Goal: Task Accomplishment & Management: Use online tool/utility

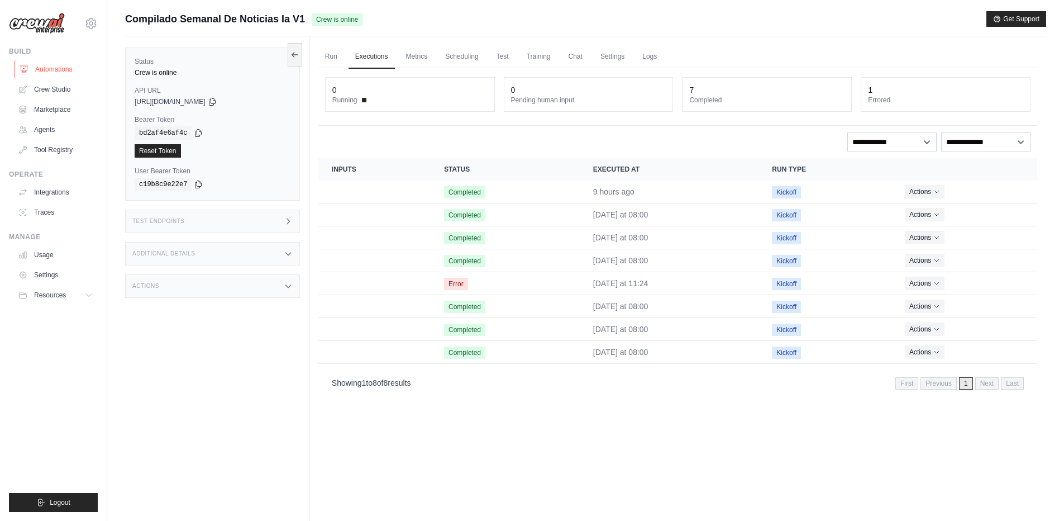
click at [48, 70] on link "Automations" at bounding box center [57, 69] width 84 height 18
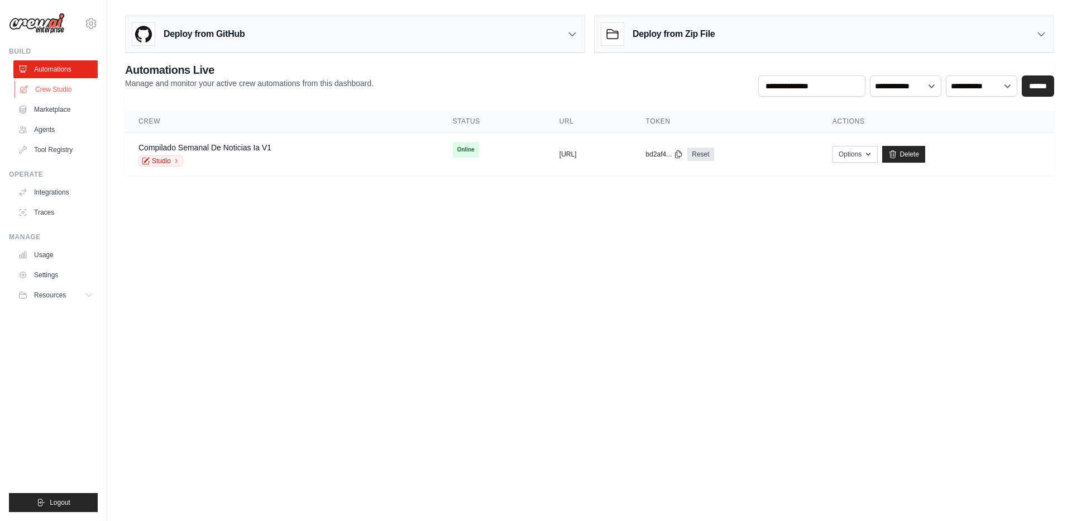
click at [48, 94] on link "Crew Studio" at bounding box center [57, 89] width 84 height 18
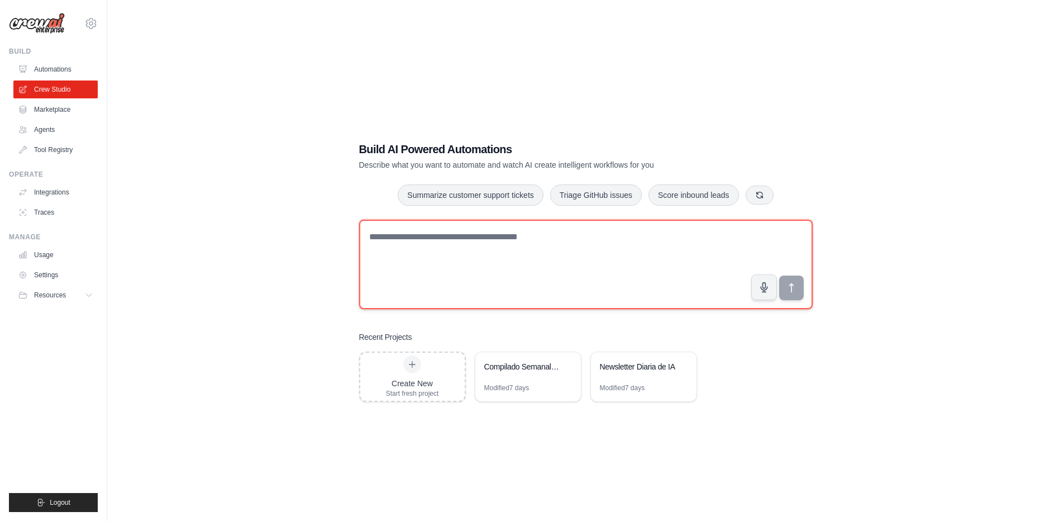
click at [457, 244] on textarea at bounding box center [586, 264] width 454 height 89
click at [468, 263] on textarea at bounding box center [586, 264] width 454 height 89
type textarea "*"
click at [580, 237] on textarea "**********" at bounding box center [586, 264] width 454 height 89
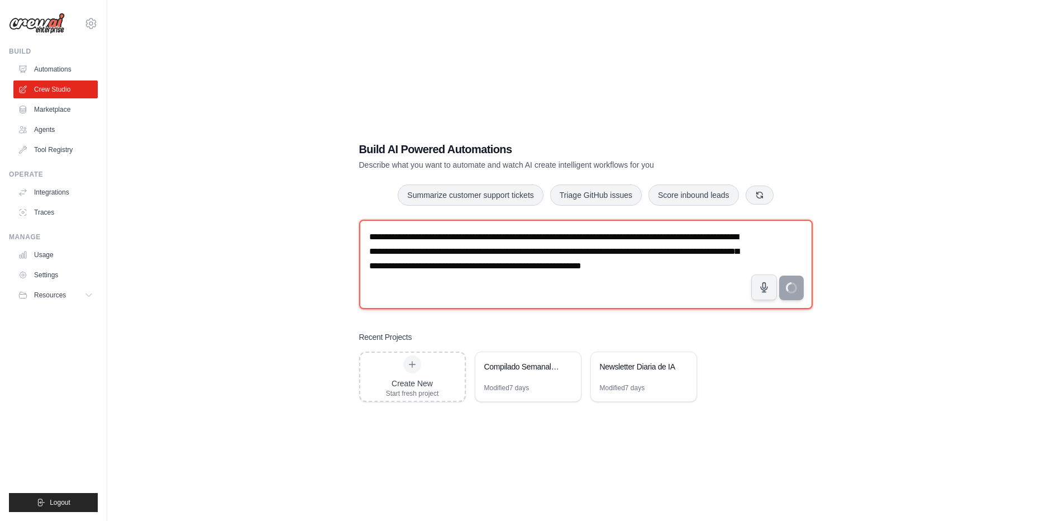
type textarea "**********"
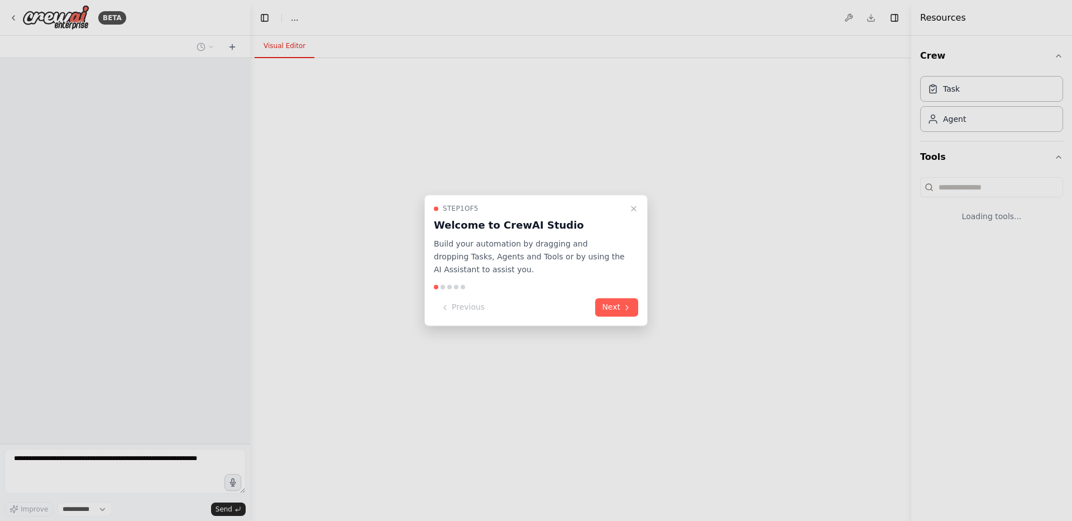
select select "****"
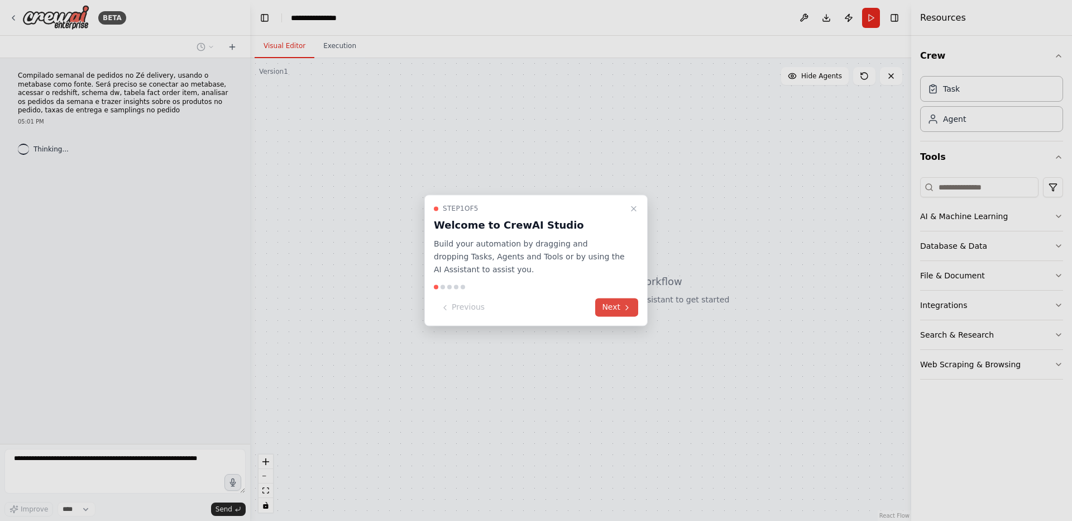
click at [609, 309] on button "Next" at bounding box center [616, 307] width 43 height 18
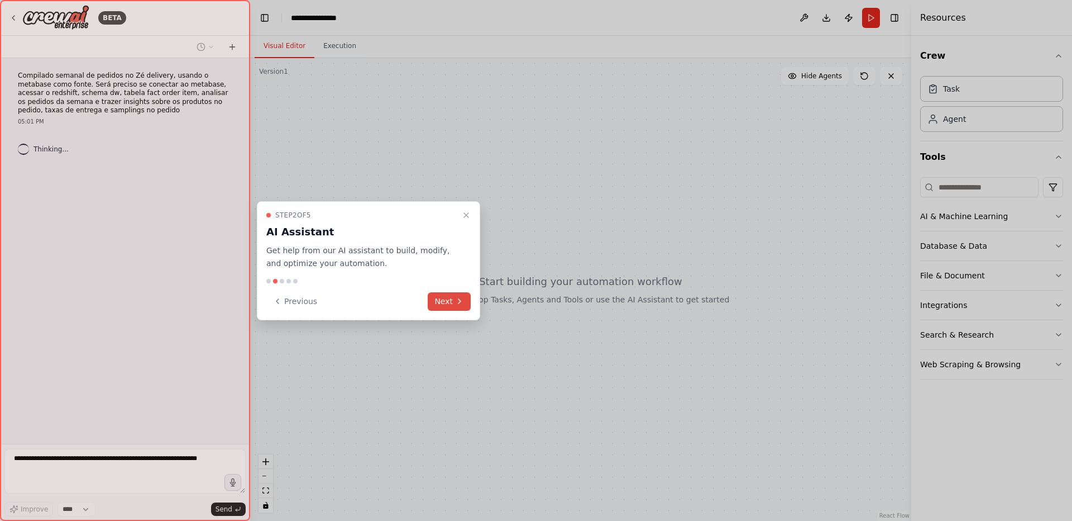
click at [449, 299] on button "Next" at bounding box center [449, 301] width 43 height 18
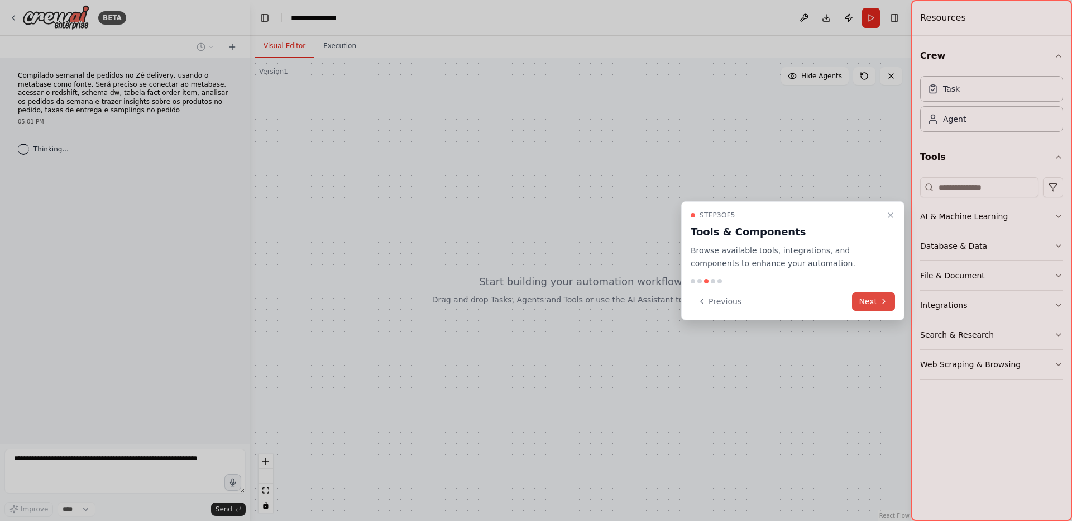
click at [871, 299] on button "Next" at bounding box center [873, 301] width 43 height 18
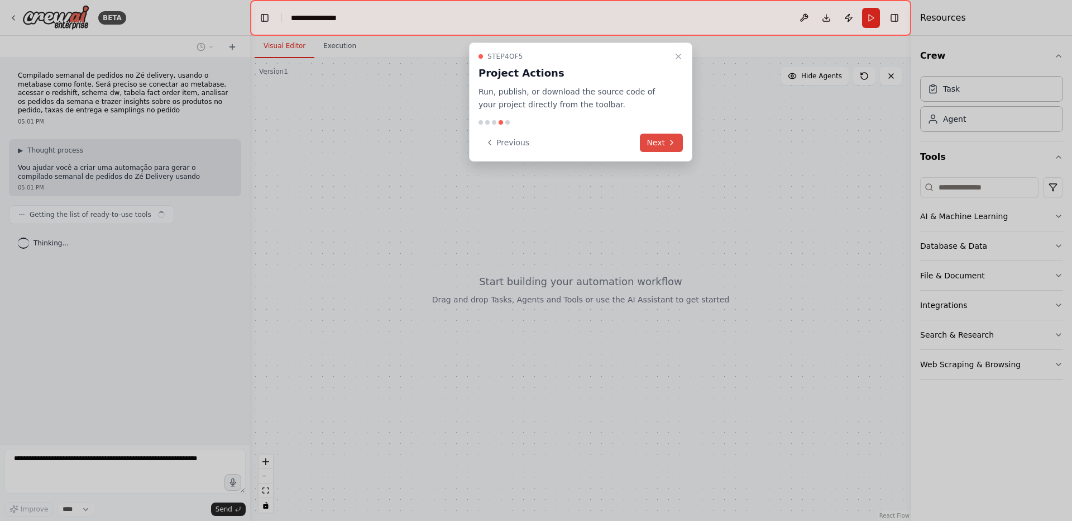
click at [654, 142] on button "Next" at bounding box center [661, 143] width 43 height 18
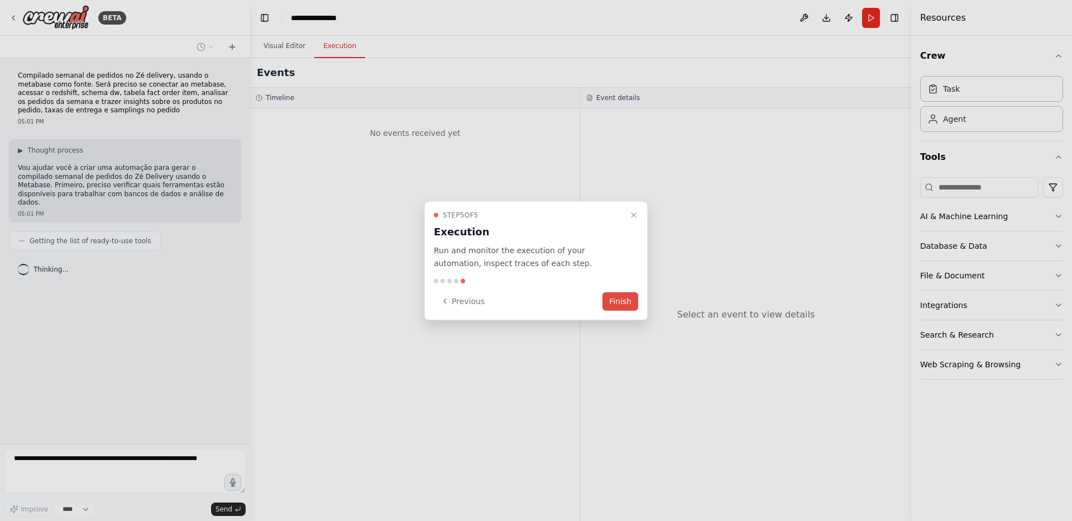
click at [625, 302] on button "Finish" at bounding box center [621, 301] width 36 height 18
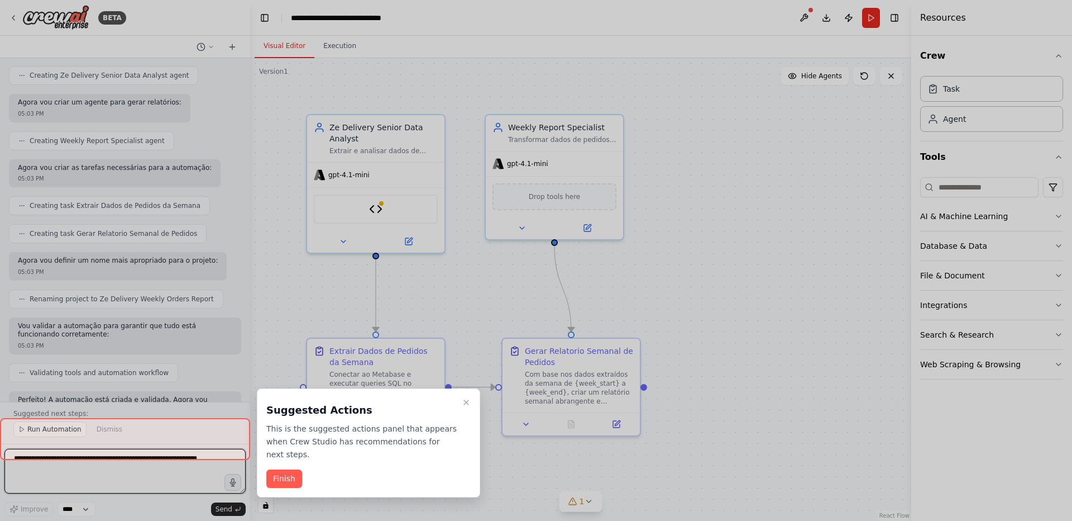
scroll to position [856, 0]
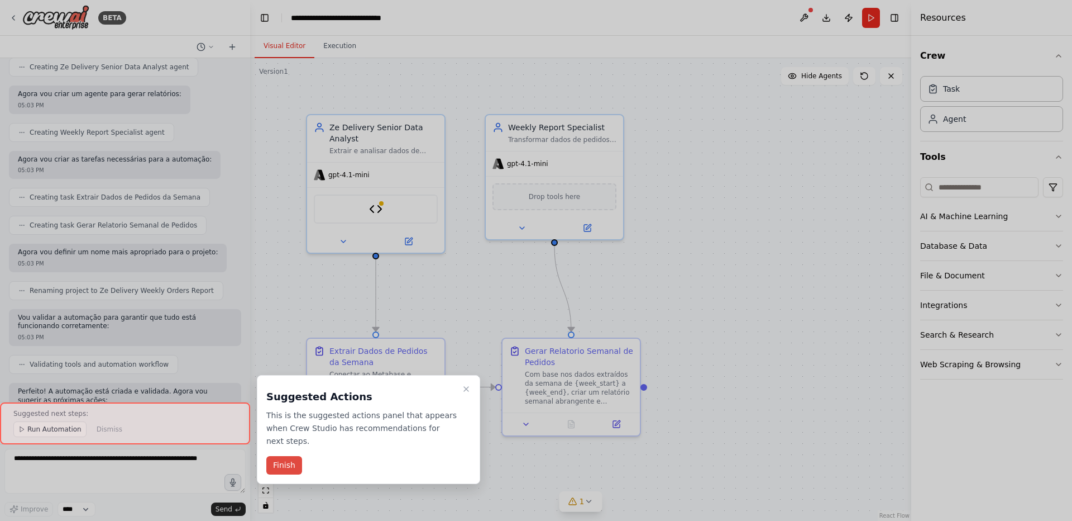
click at [275, 458] on button "Finish" at bounding box center [284, 465] width 36 height 18
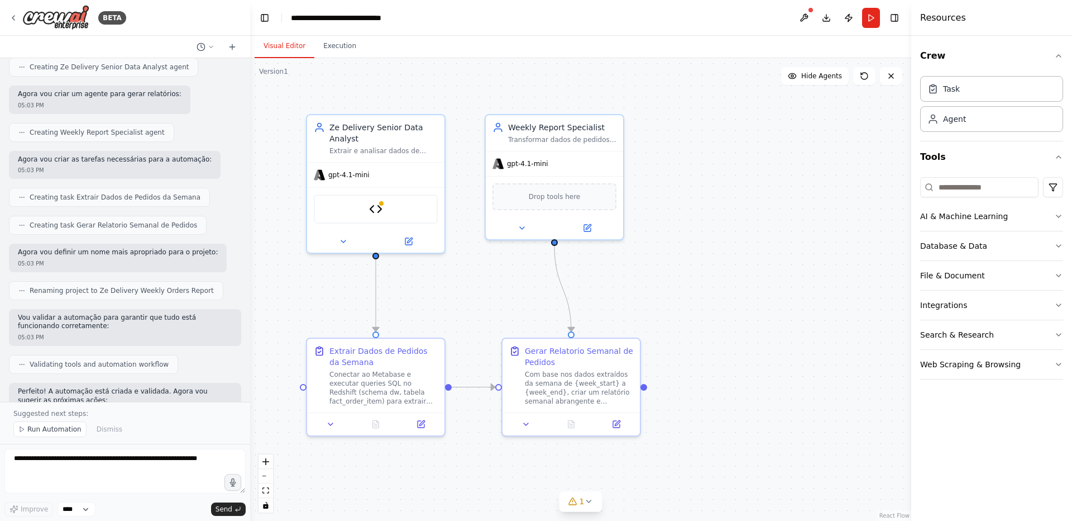
drag, startPoint x: 322, startPoint y: 294, endPoint x: 755, endPoint y: 304, distance: 433.0
click at [755, 304] on div ".deletable-edge-delete-btn { width: 20px; height: 20px; border: 0px solid #ffff…" at bounding box center [580, 289] width 661 height 463
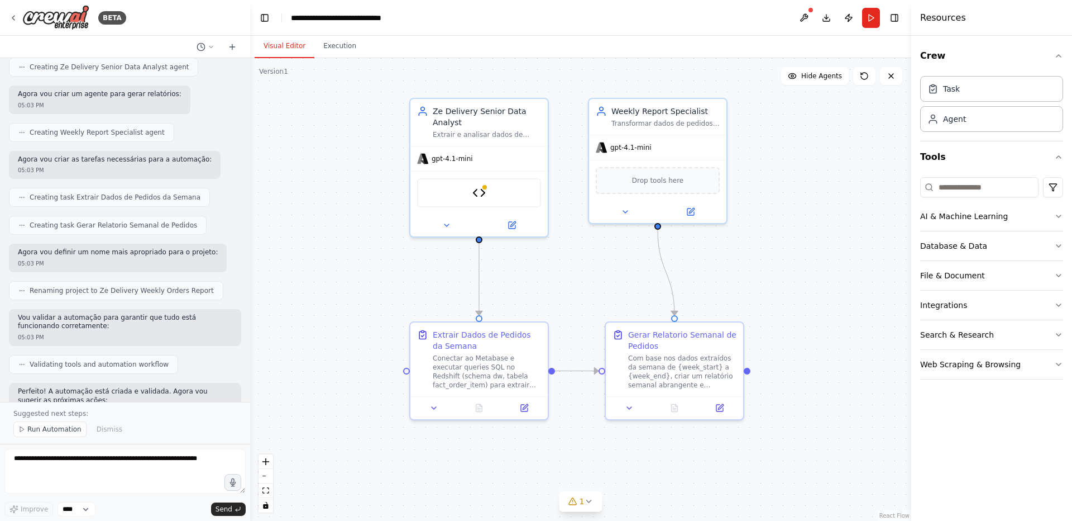
drag, startPoint x: 691, startPoint y: 299, endPoint x: 791, endPoint y: 282, distance: 101.4
click at [791, 282] on div ".deletable-edge-delete-btn { width: 20px; height: 20px; border: 0px solid #ffff…" at bounding box center [580, 289] width 661 height 463
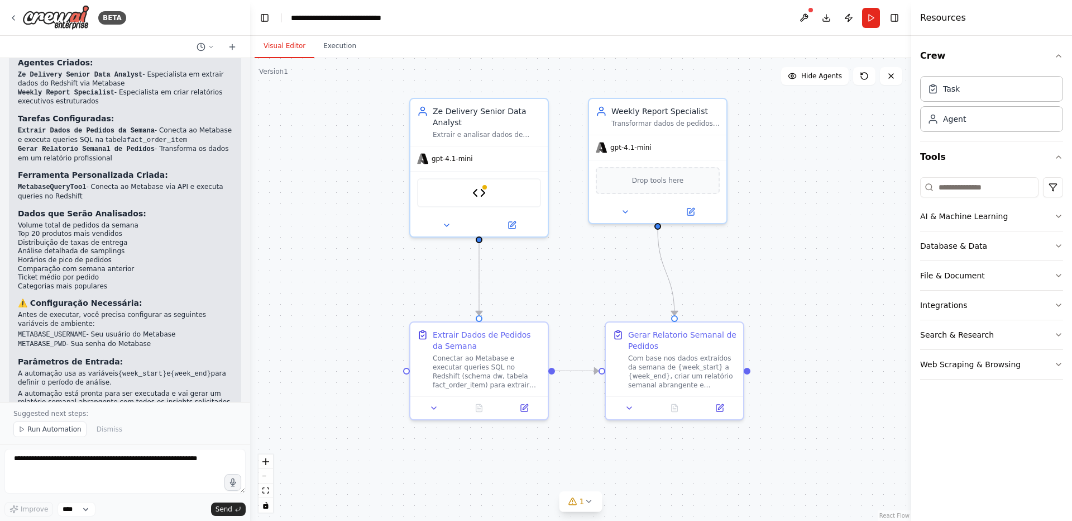
scroll to position [1290, 0]
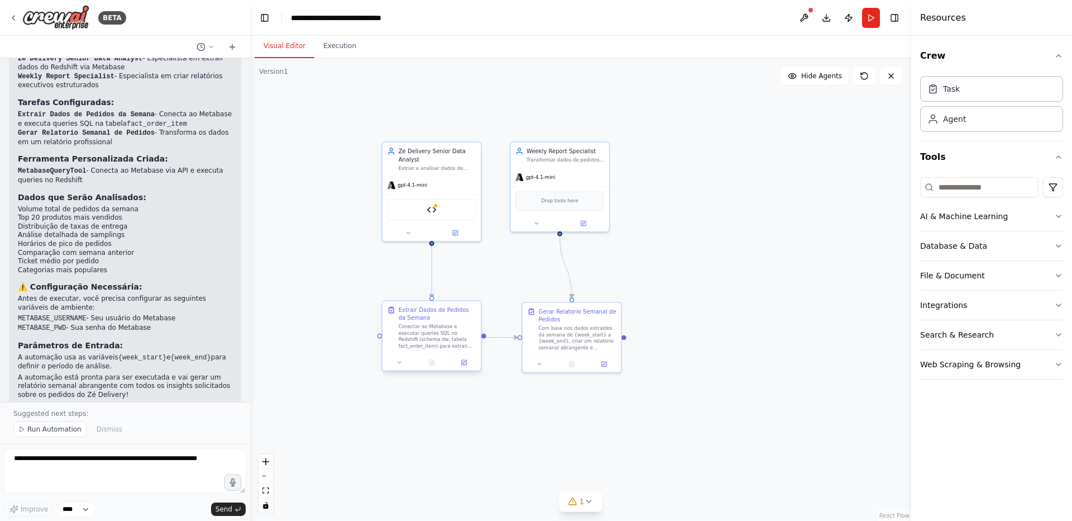
click at [446, 334] on div "Conectar ao Metabase e executar queries SQL no Redshift (schema dw, tabela fact…" at bounding box center [438, 336] width 78 height 26
click at [429, 336] on div "Conectar ao Metabase e executar queries SQL no Redshift (schema dw, tabela fact…" at bounding box center [438, 336] width 78 height 26
click at [465, 363] on icon at bounding box center [464, 362] width 5 height 5
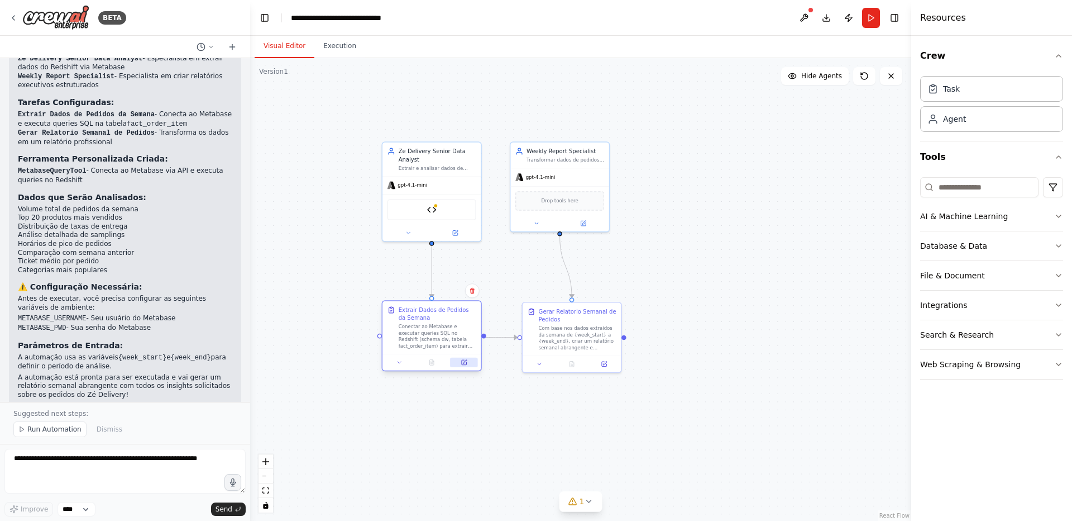
click at [465, 363] on icon at bounding box center [464, 362] width 5 height 5
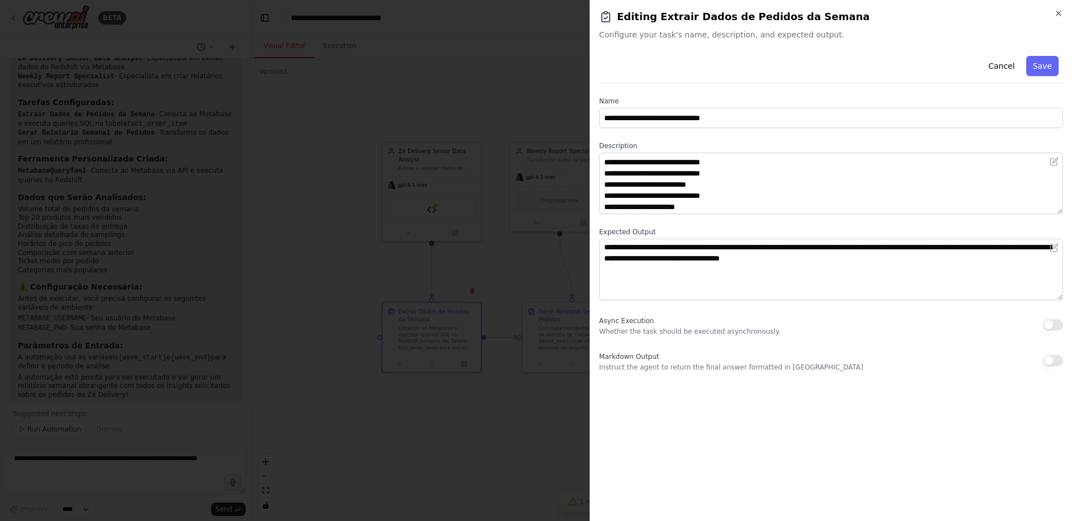
scroll to position [78, 0]
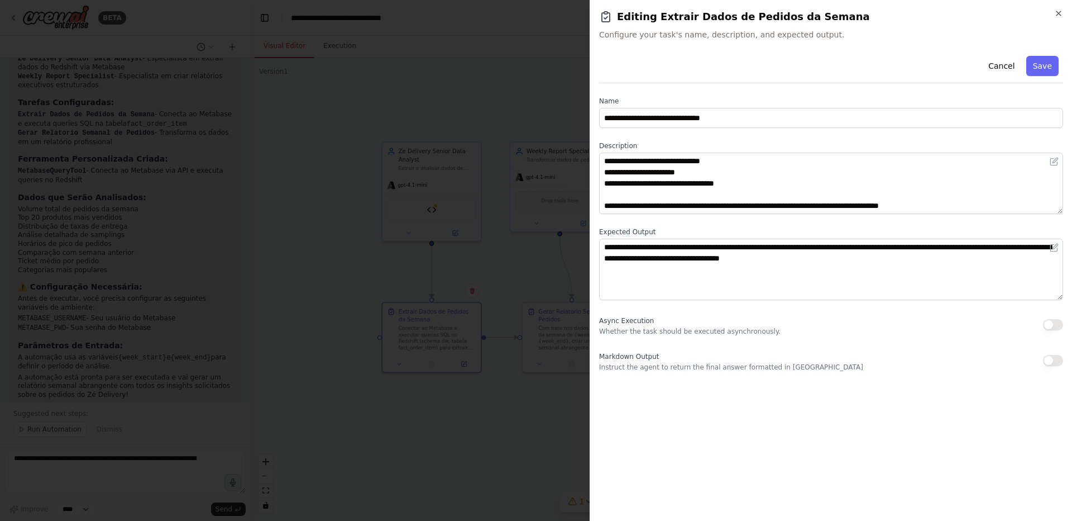
click at [1065, 15] on div "**********" at bounding box center [831, 260] width 483 height 521
click at [998, 65] on button "Cancel" at bounding box center [1002, 66] width 40 height 20
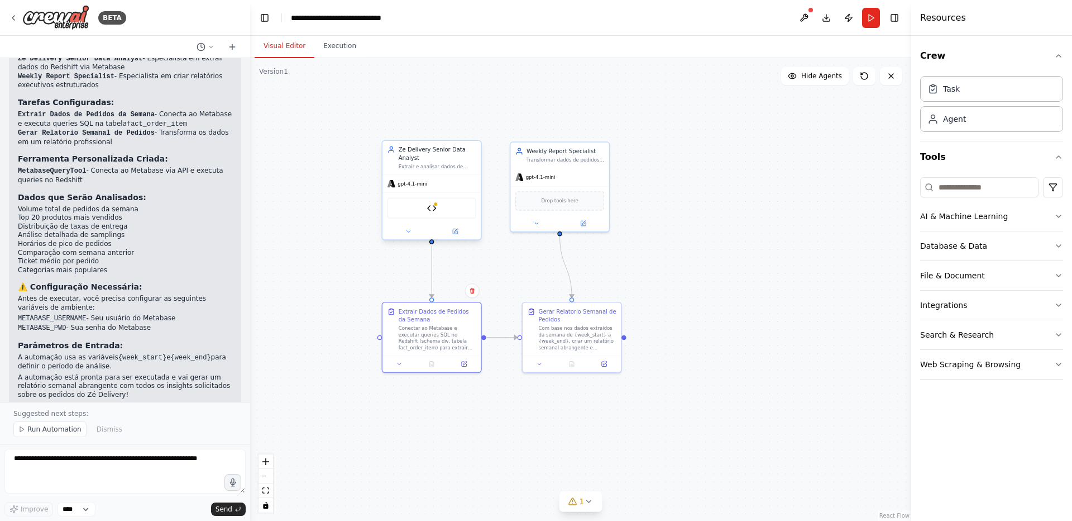
click at [405, 186] on span "gpt-4.1-mini" at bounding box center [413, 183] width 30 height 6
click at [413, 181] on span "gpt-4.1-mini" at bounding box center [413, 183] width 30 height 6
click at [424, 182] on span "gpt-4.1-mini" at bounding box center [413, 183] width 30 height 6
click at [460, 234] on button at bounding box center [455, 230] width 45 height 9
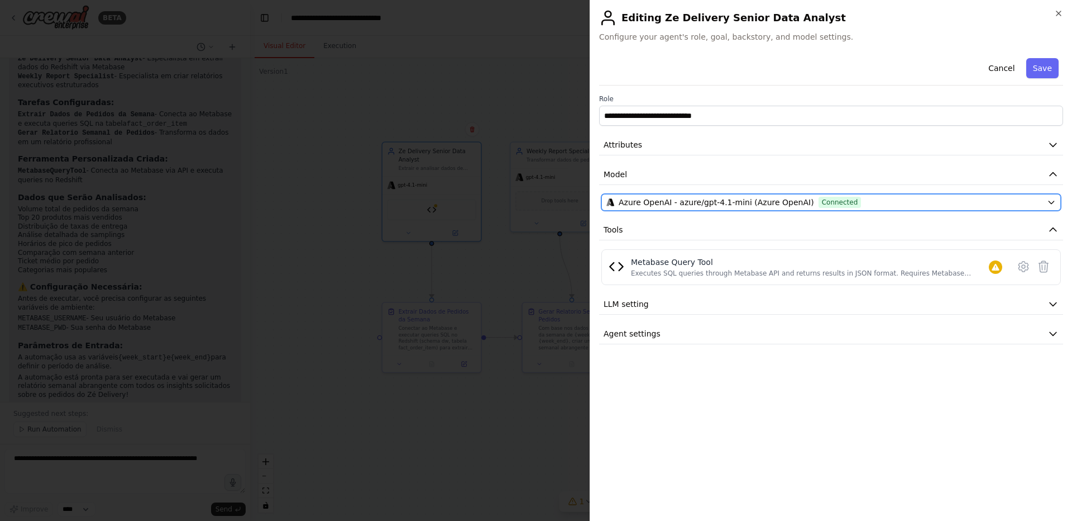
click at [656, 203] on span "Azure OpenAI - azure/gpt-4.1-mini (Azure OpenAI)" at bounding box center [717, 202] width 196 height 11
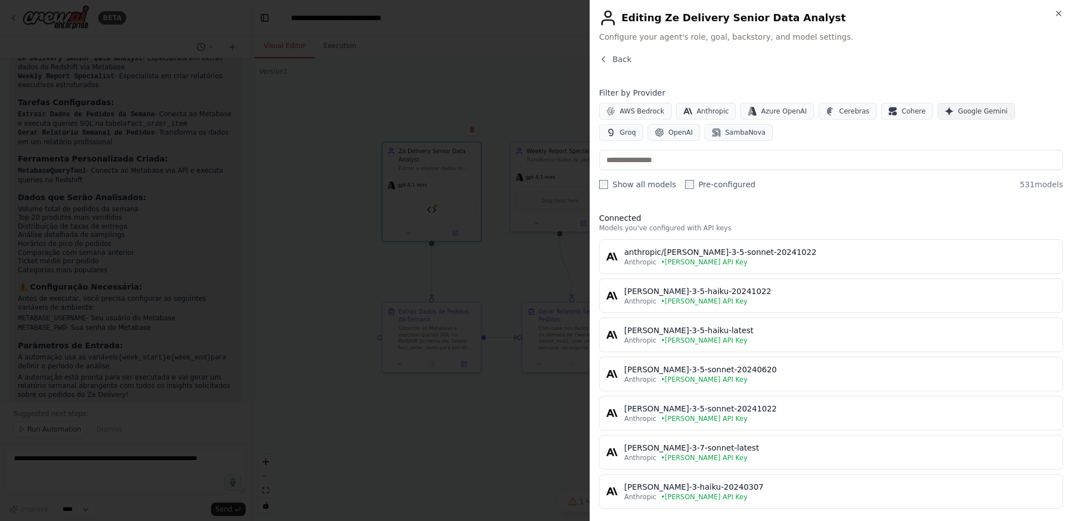
click at [986, 114] on span "Google Gemini" at bounding box center [984, 111] width 50 height 9
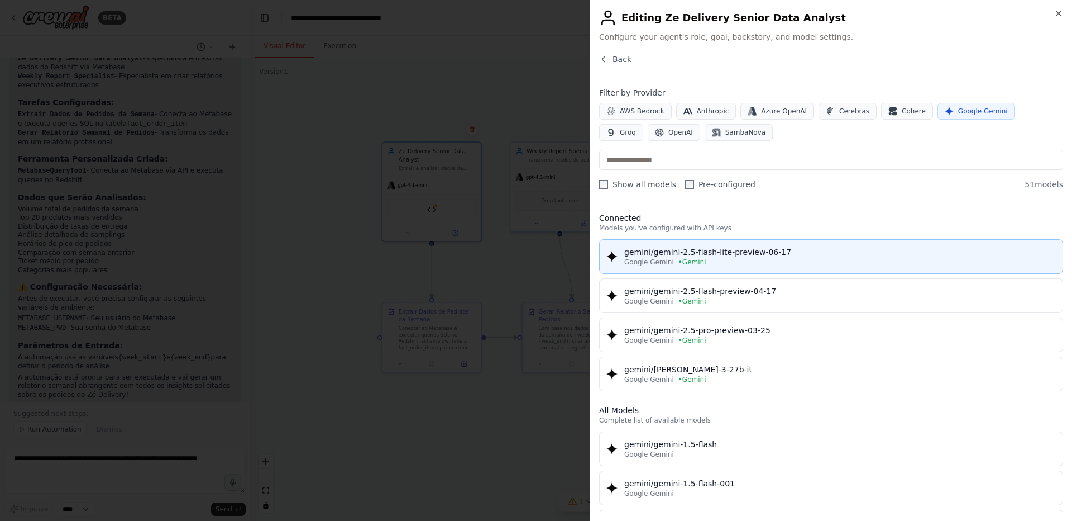
click at [731, 263] on div "Google Gemini • Gemini" at bounding box center [840, 262] width 432 height 9
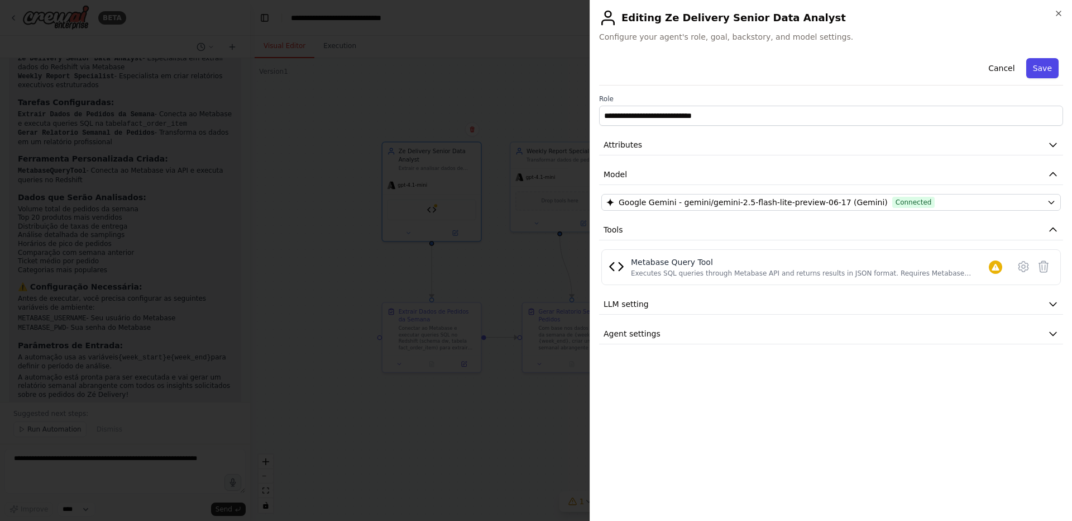
click at [1052, 64] on button "Save" at bounding box center [1043, 68] width 32 height 20
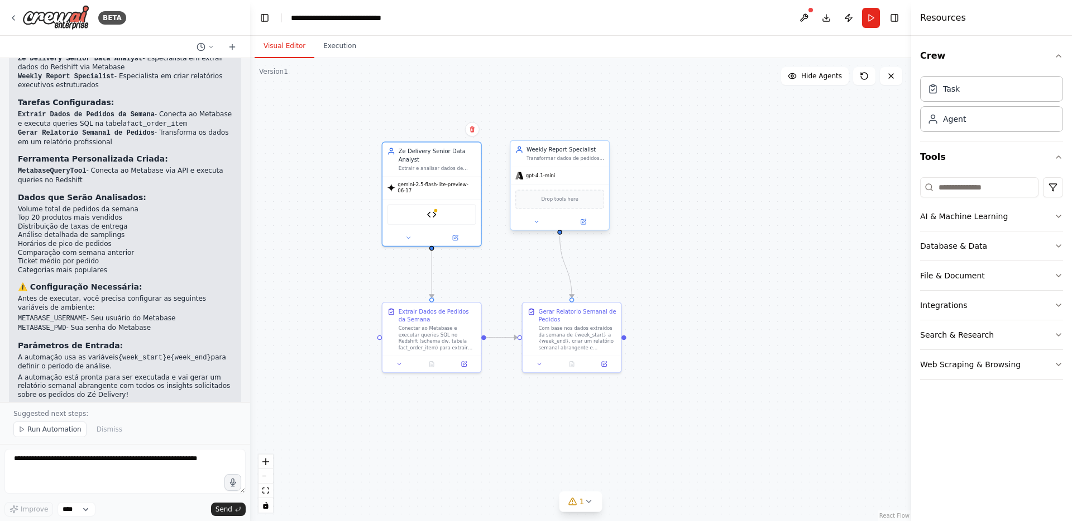
click at [539, 174] on span "gpt-4.1-mini" at bounding box center [541, 176] width 30 height 6
click at [584, 217] on button at bounding box center [583, 221] width 45 height 9
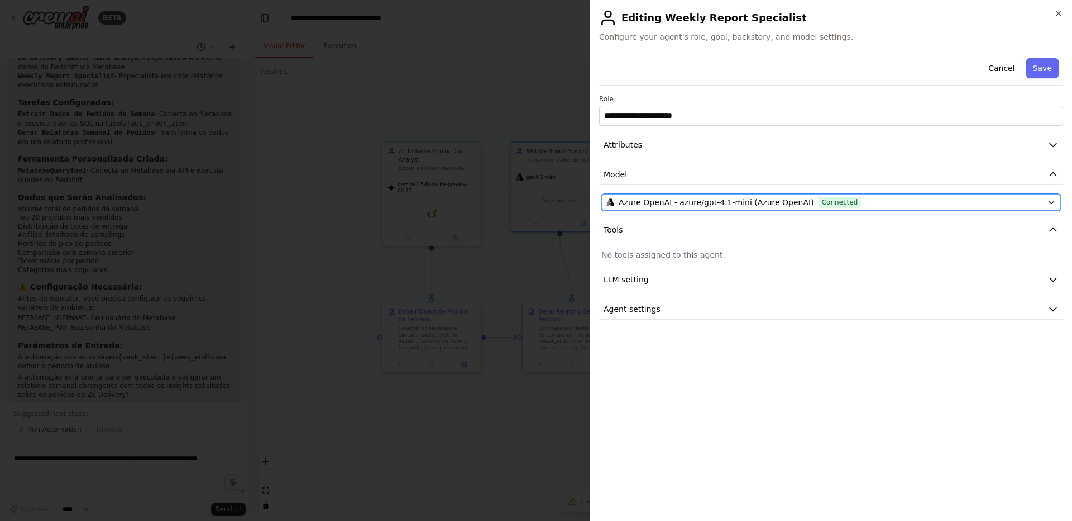
click at [674, 206] on span "Azure OpenAI - azure/gpt-4.1-mini (Azure OpenAI)" at bounding box center [717, 202] width 196 height 11
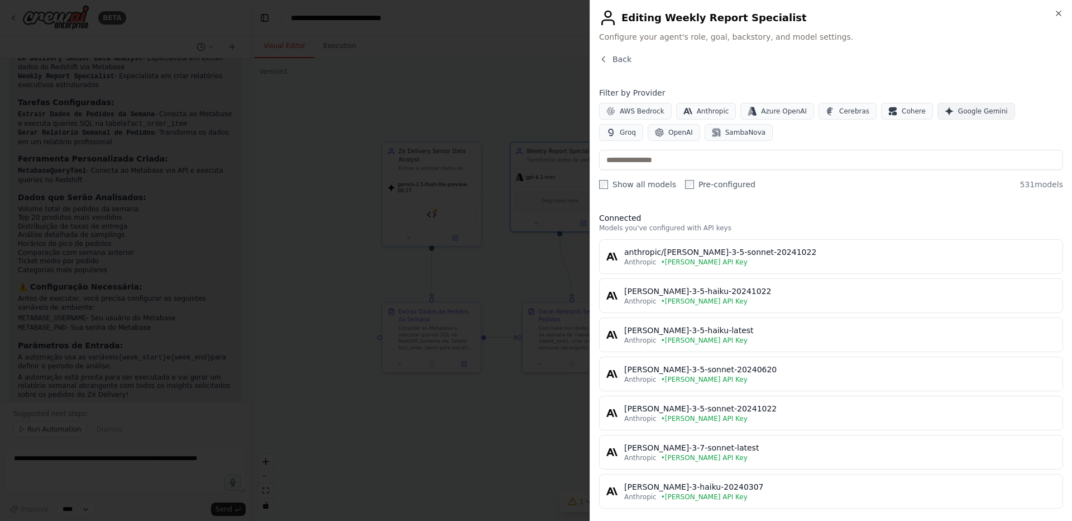
click at [959, 114] on span "Google Gemini" at bounding box center [984, 111] width 50 height 9
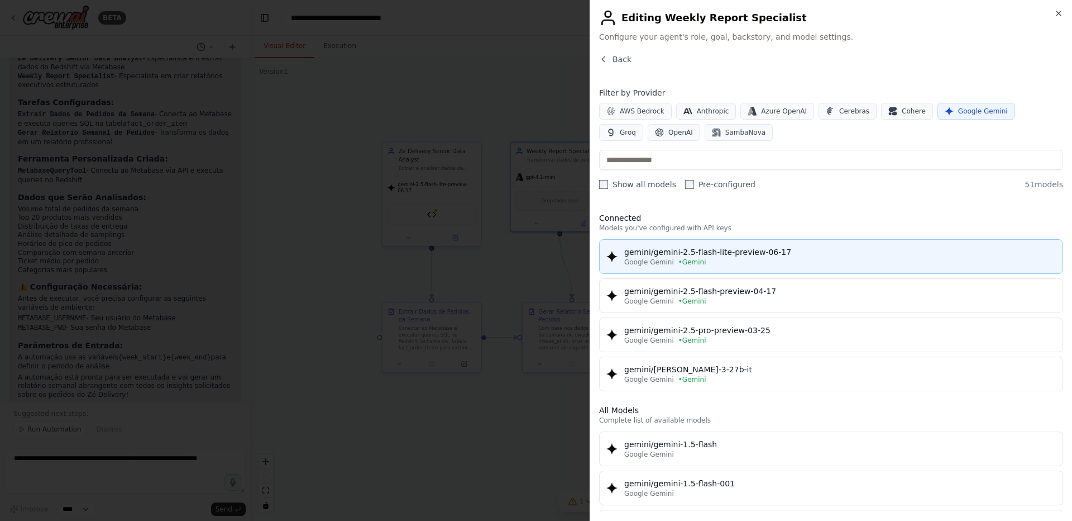
click at [752, 255] on div "gemini/gemini-2.5-flash-lite-preview-06-17" at bounding box center [840, 251] width 432 height 11
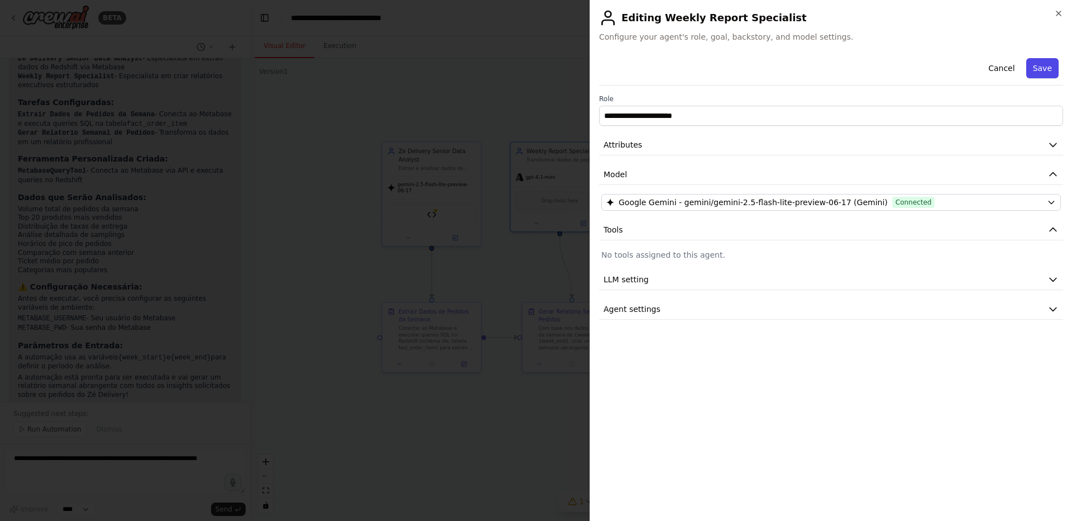
click at [1038, 73] on button "Save" at bounding box center [1043, 68] width 32 height 20
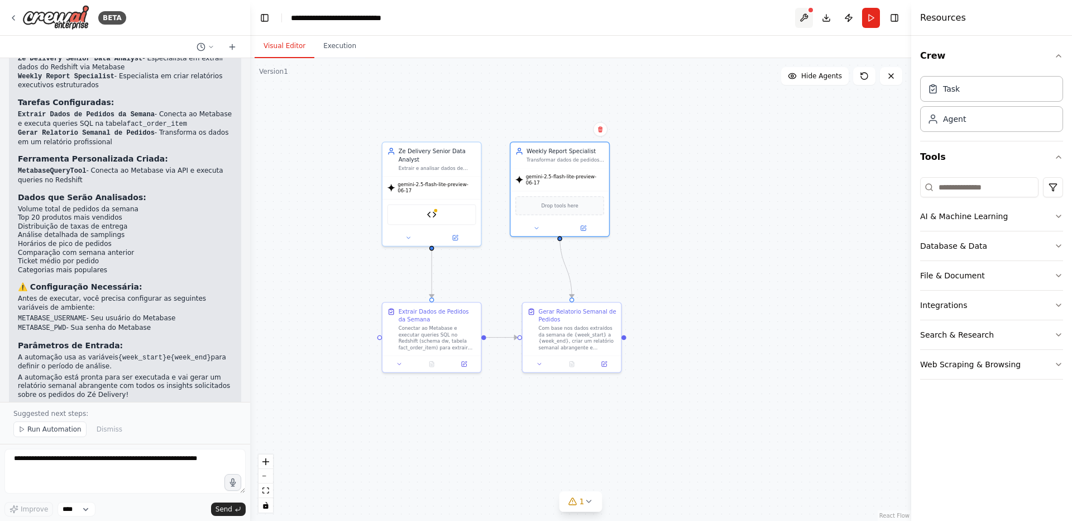
click at [800, 14] on button at bounding box center [804, 18] width 18 height 20
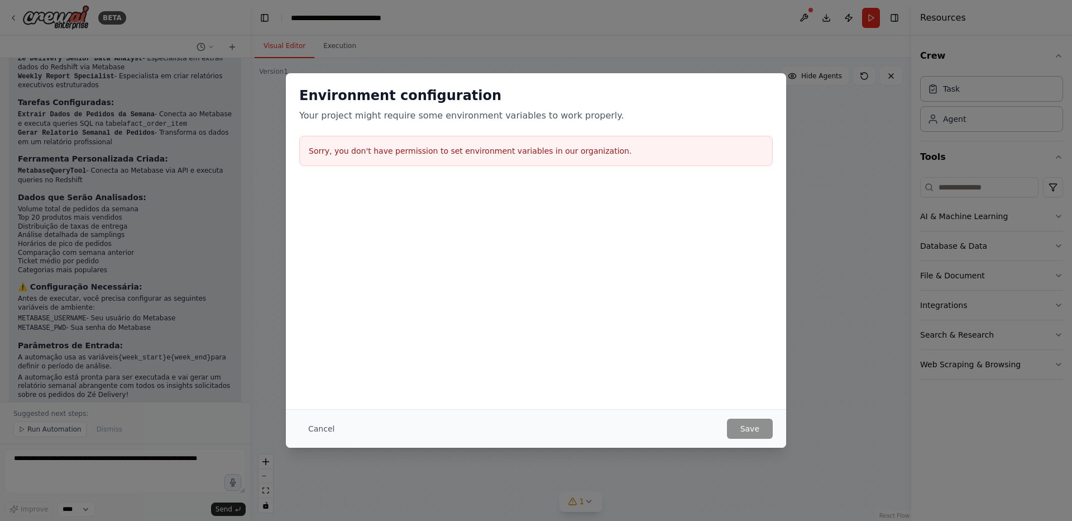
click at [808, 16] on div "Environment configuration Your project might require some environment variables…" at bounding box center [536, 260] width 1072 height 521
click at [312, 423] on button "Cancel" at bounding box center [321, 428] width 44 height 20
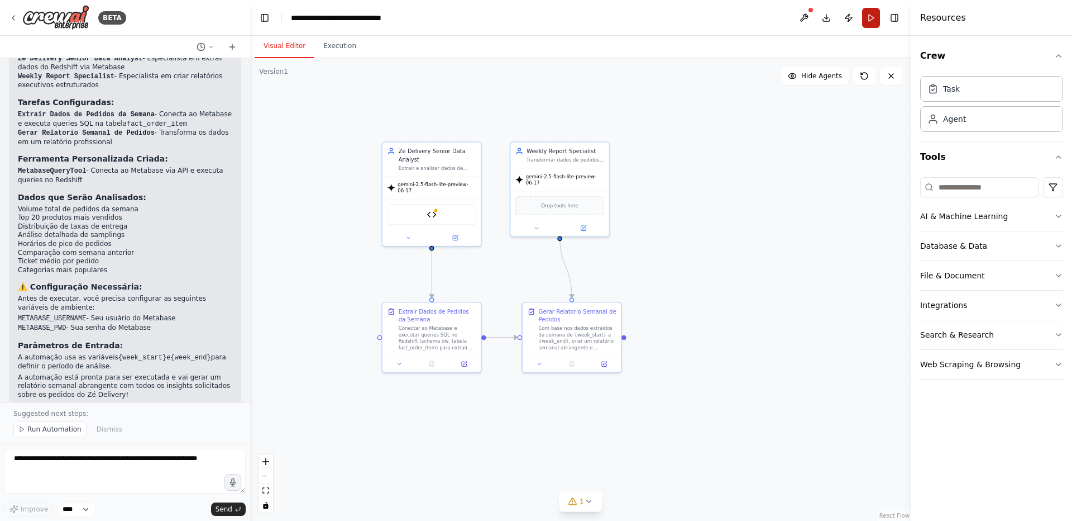
click at [874, 12] on button "Run" at bounding box center [871, 18] width 18 height 20
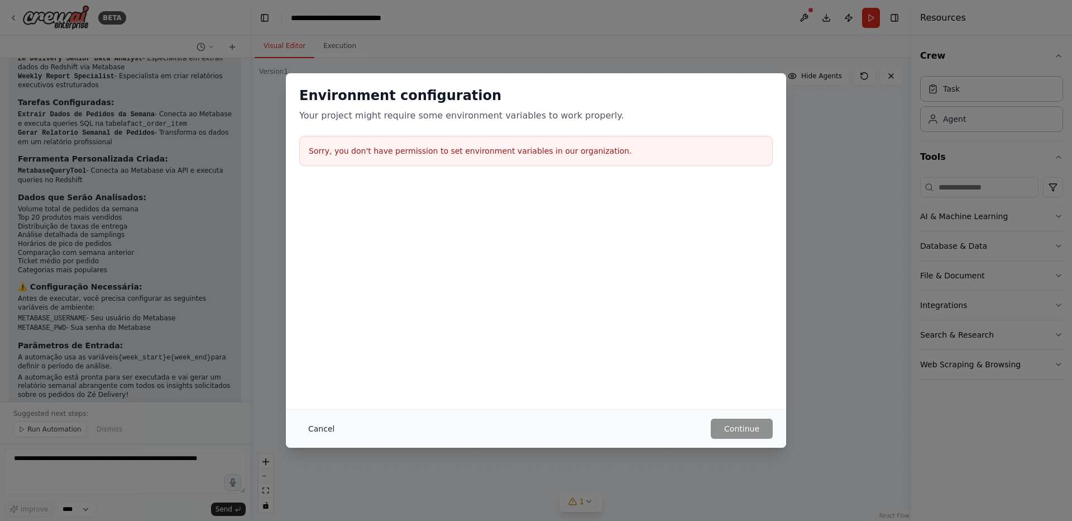
click at [327, 426] on button "Cancel" at bounding box center [321, 428] width 44 height 20
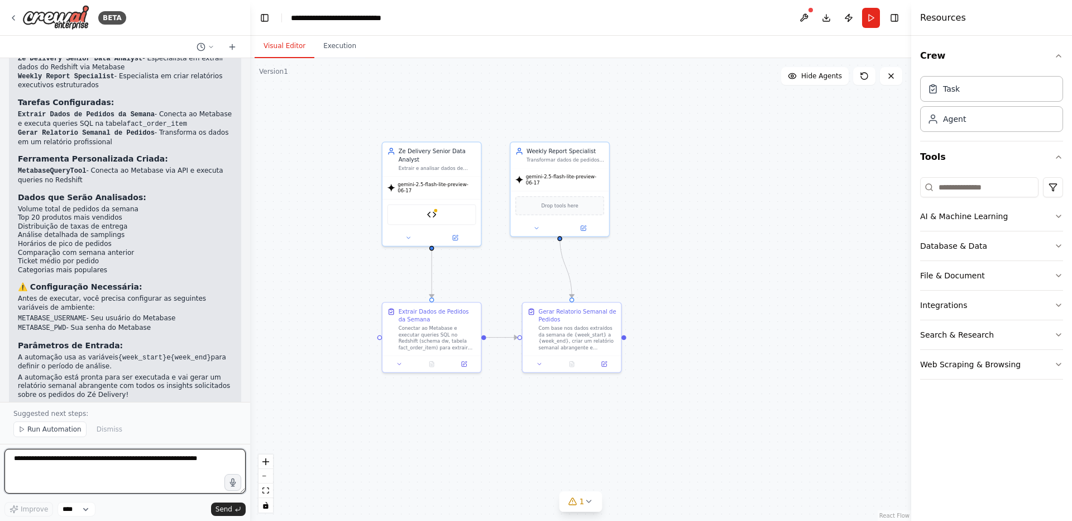
click at [88, 470] on textarea at bounding box center [124, 471] width 241 height 45
paste textarea "**********"
type textarea "**********"
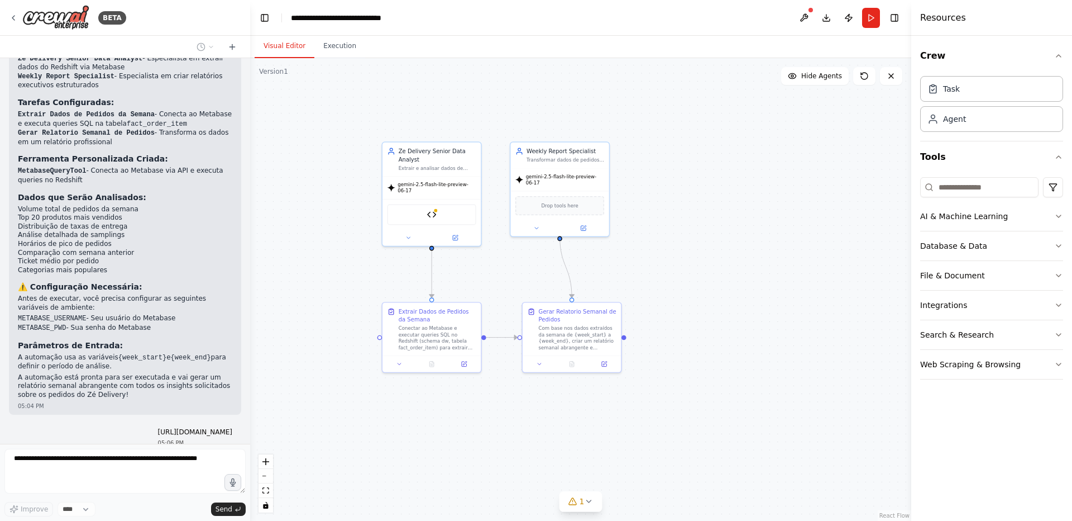
scroll to position [1340, 0]
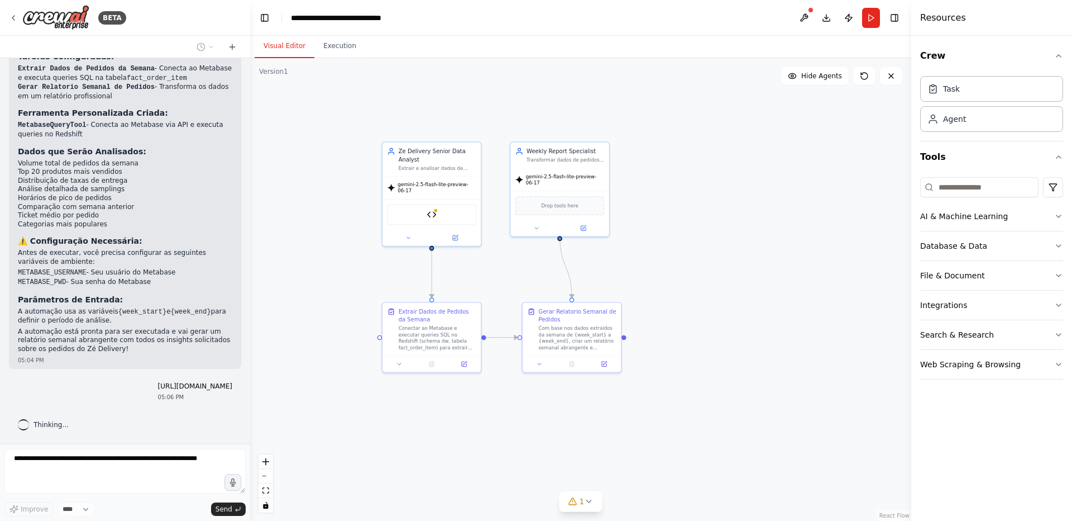
drag, startPoint x: 91, startPoint y: 397, endPoint x: 85, endPoint y: 400, distance: 6.5
click at [158, 399] on div "05:06 PM" at bounding box center [195, 397] width 74 height 8
click at [83, 448] on form "Improve **** Send" at bounding box center [125, 482] width 250 height 77
click at [42, 411] on div "Compilado semanal de pedidos no Zé delivery, usando o metabase como fonte. Será…" at bounding box center [125, 250] width 250 height 385
drag, startPoint x: 54, startPoint y: 378, endPoint x: 48, endPoint y: 384, distance: 8.7
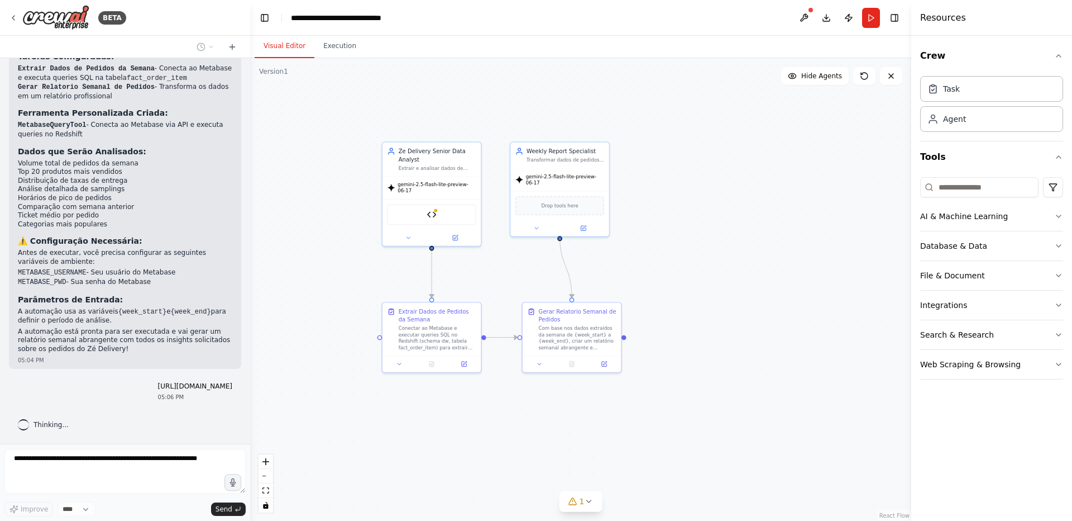
click at [158, 382] on p "https://anheuserbuschinbev-my.sharepoint.com/:p:/g/personal/lucas_almeida2_ab-i…" at bounding box center [195, 386] width 74 height 9
drag, startPoint x: 45, startPoint y: 390, endPoint x: 1, endPoint y: 351, distance: 59.4
click at [1, 351] on div "BETA Compilado semanal de pedidos no Zé delivery, usando o metabase como fonte.…" at bounding box center [125, 260] width 250 height 521
click at [3, 438] on div "BETA Compilado semanal de pedidos no Zé delivery, usando o metabase como fonte.…" at bounding box center [125, 260] width 250 height 521
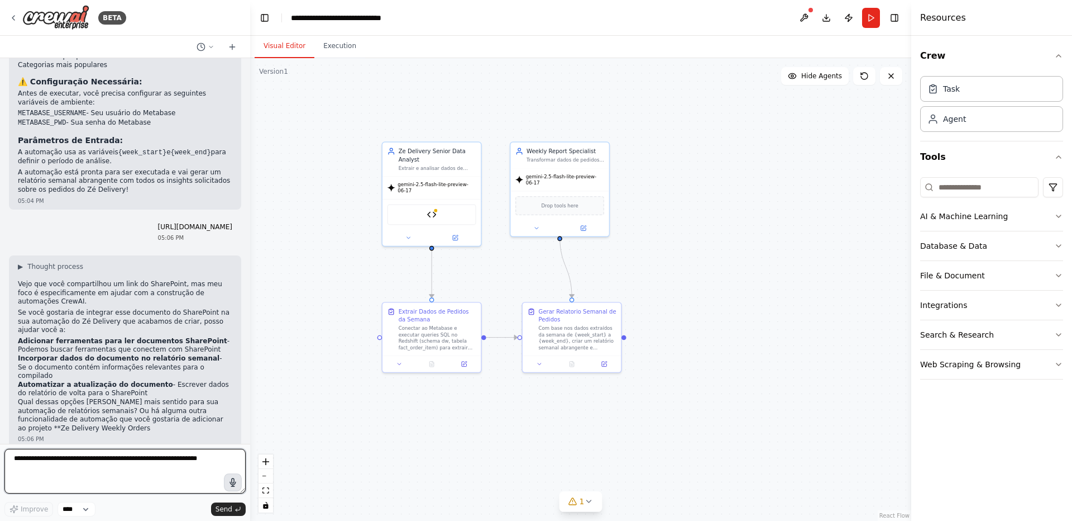
scroll to position [1504, 0]
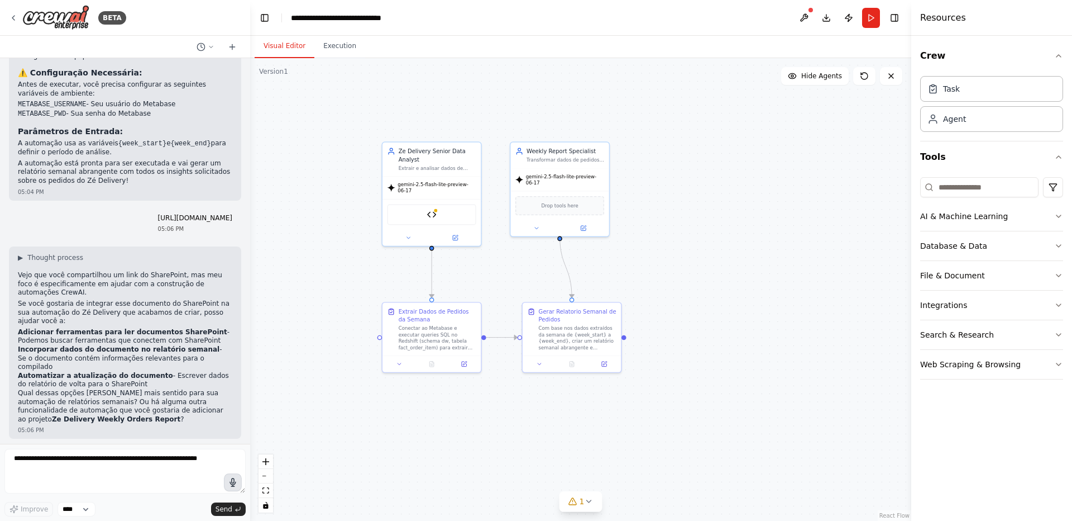
click at [234, 486] on icon "button" at bounding box center [233, 482] width 6 height 8
click at [228, 487] on button "button" at bounding box center [233, 482] width 18 height 18
click at [233, 509] on button "Send" at bounding box center [228, 508] width 35 height 13
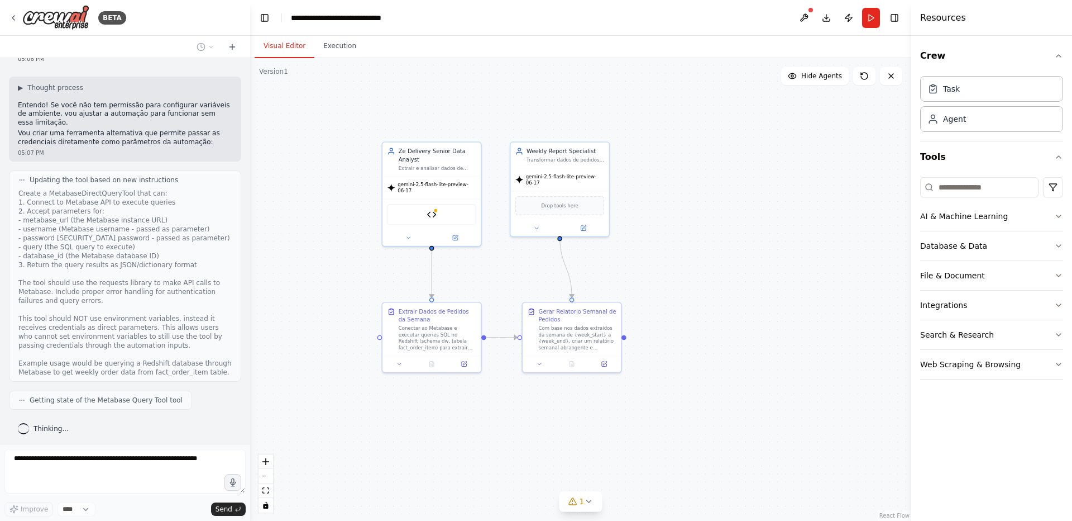
scroll to position [1967, 0]
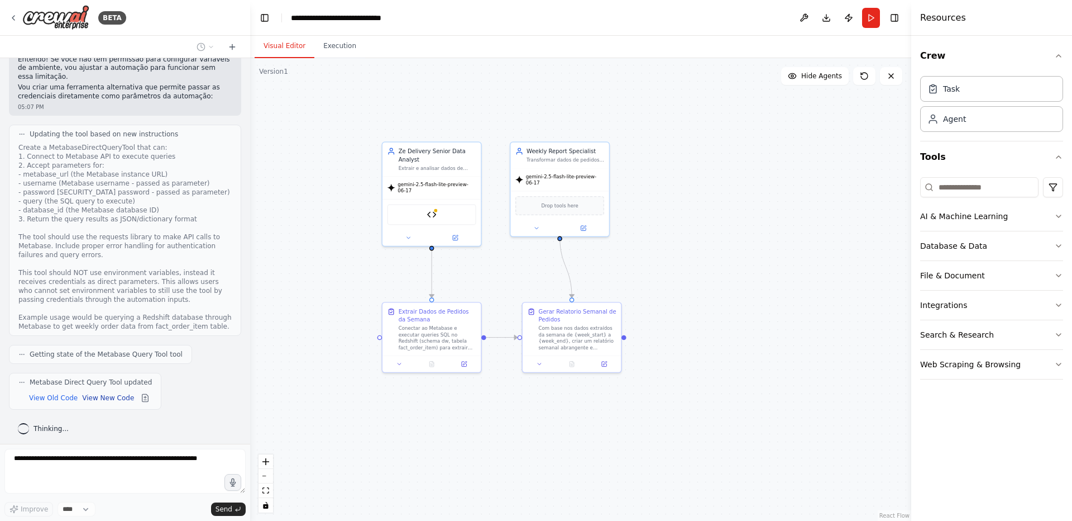
click at [106, 393] on button "View New Code" at bounding box center [108, 397] width 52 height 13
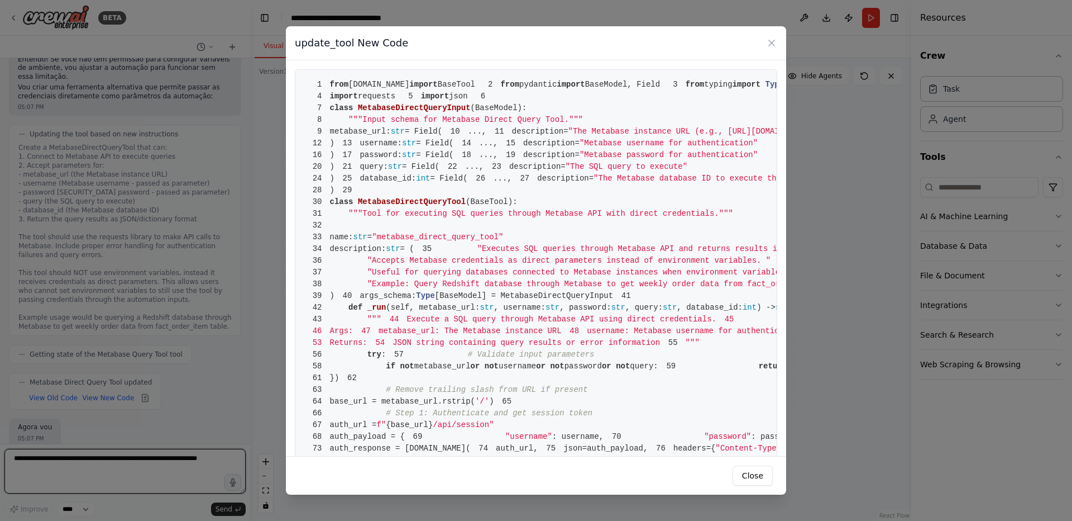
scroll to position [1975, 0]
click at [771, 46] on icon at bounding box center [771, 42] width 11 height 11
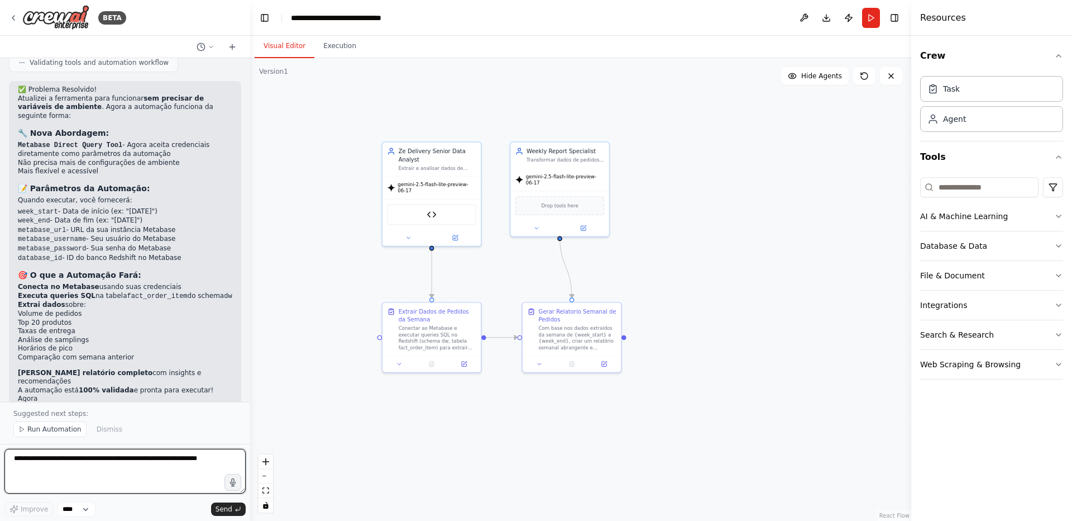
scroll to position [2480, 0]
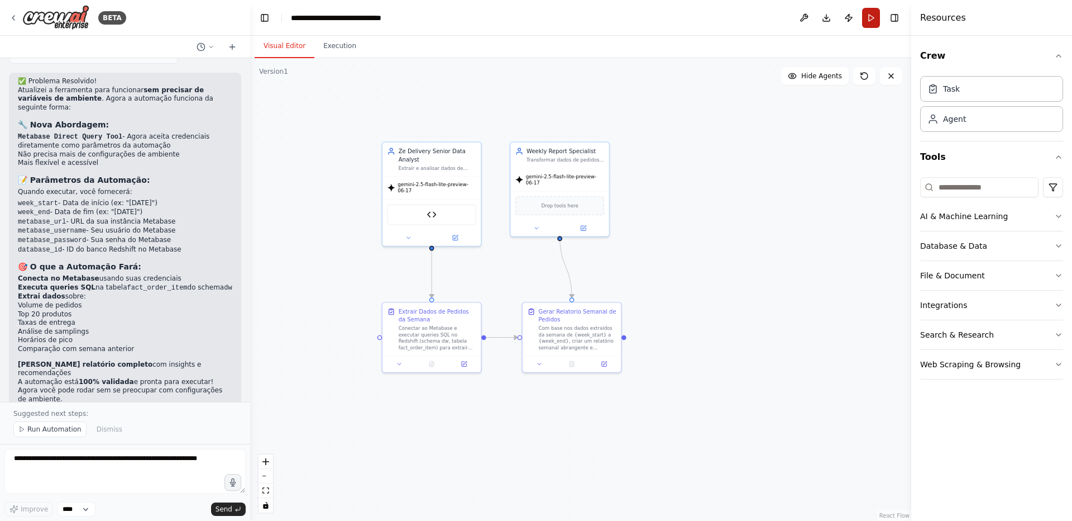
click at [871, 20] on button "Run" at bounding box center [871, 18] width 18 height 20
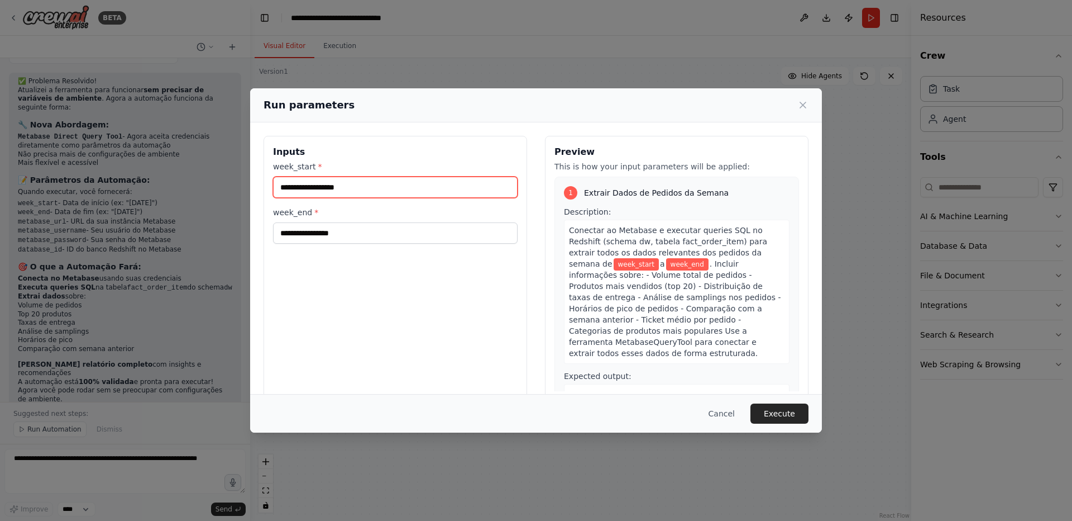
click at [379, 188] on input "week_start *" at bounding box center [395, 187] width 245 height 21
type input "**********"
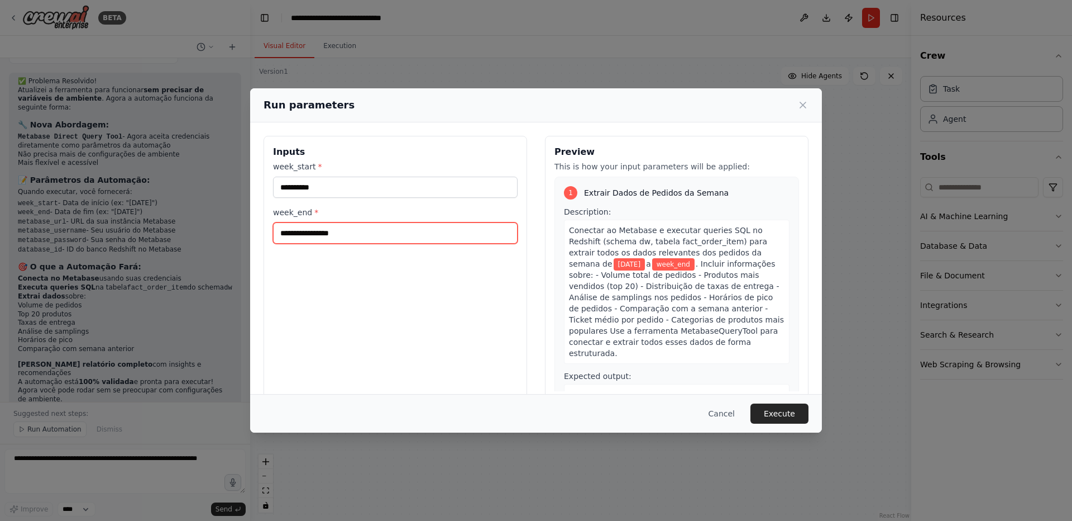
click at [339, 230] on input "week_end *" at bounding box center [395, 232] width 245 height 21
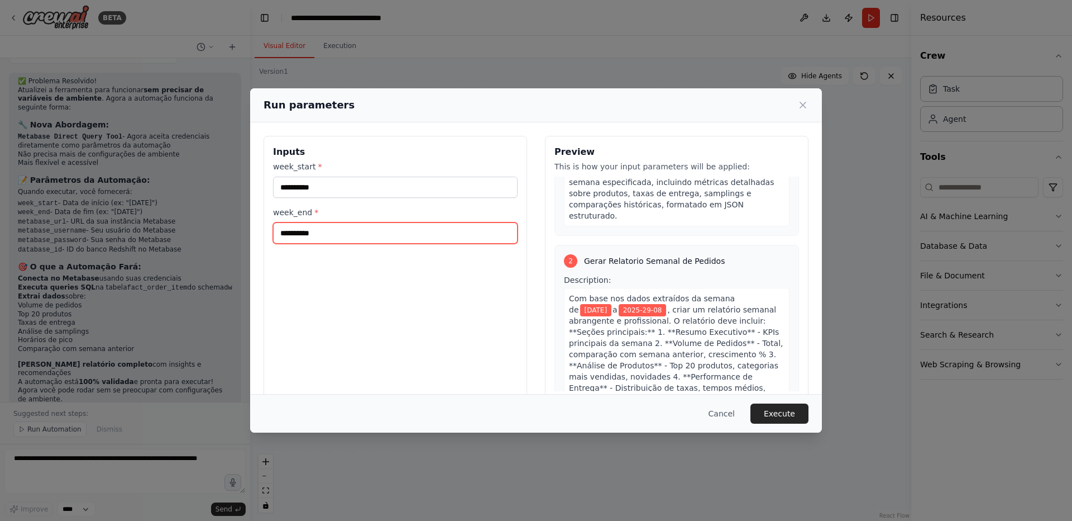
scroll to position [192, 0]
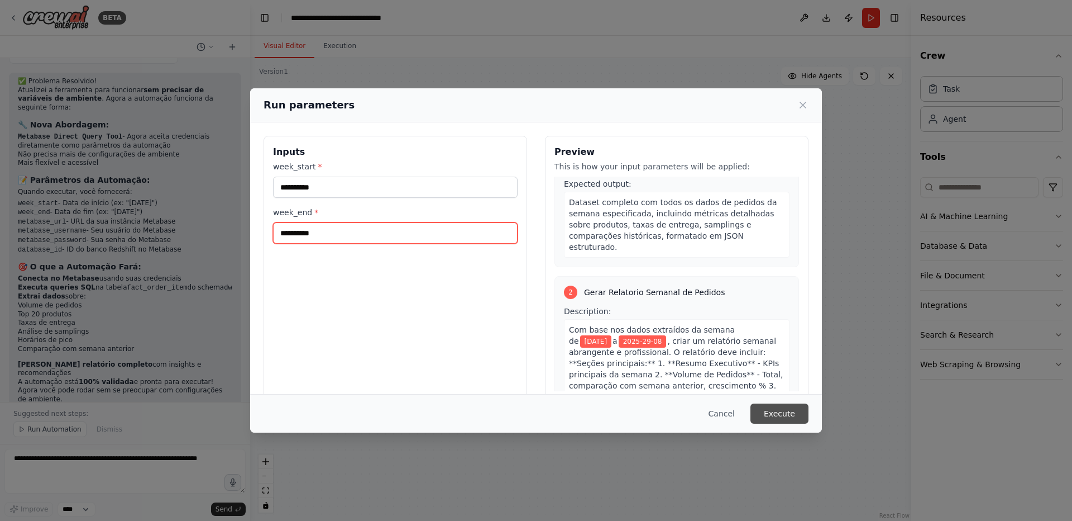
type input "**********"
click at [780, 417] on button "Execute" at bounding box center [780, 413] width 58 height 20
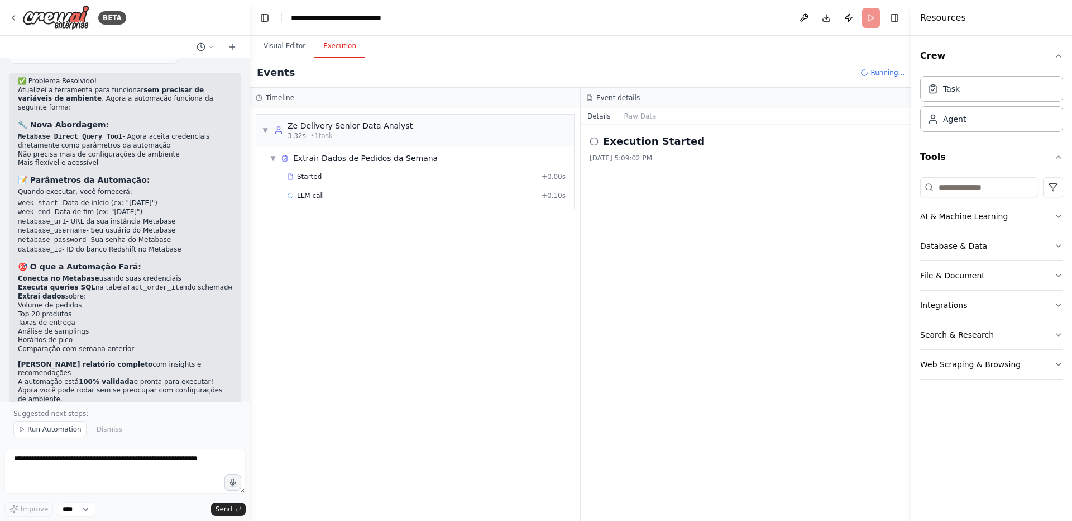
click at [352, 43] on button "Execution" at bounding box center [339, 46] width 51 height 23
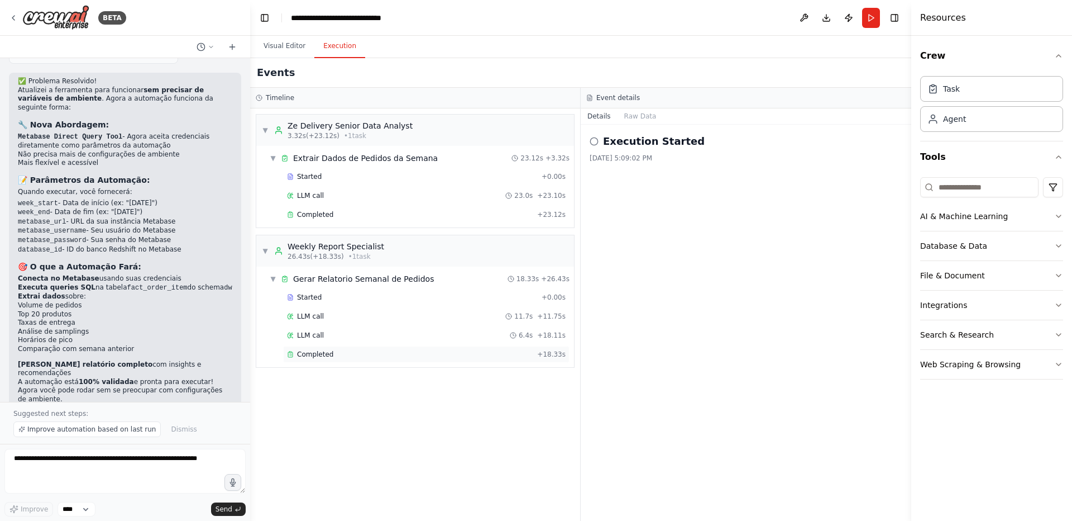
click at [320, 355] on span "Completed" at bounding box center [315, 354] width 36 height 9
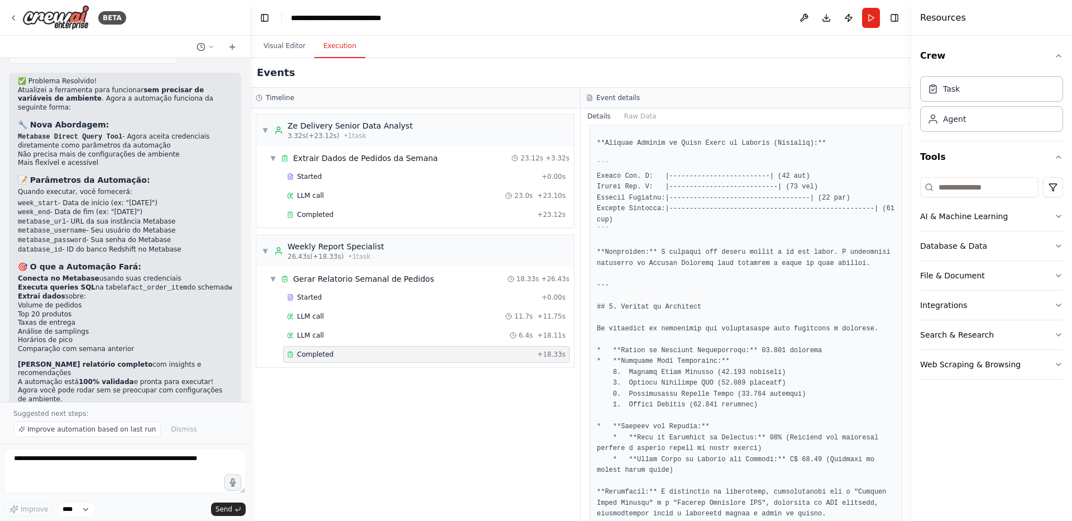
scroll to position [1542, 0]
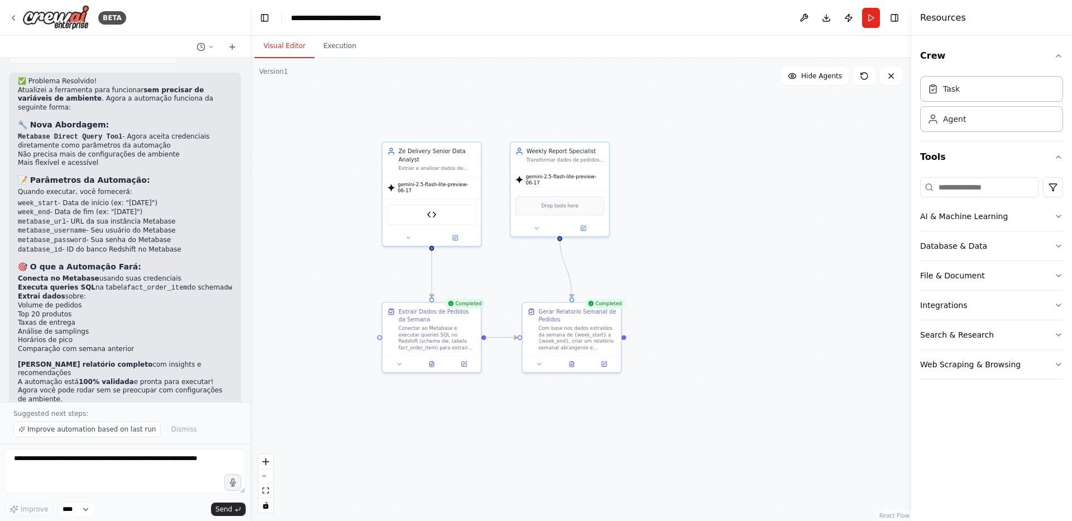
click at [280, 46] on button "Visual Editor" at bounding box center [285, 46] width 60 height 23
click at [419, 336] on div "Conectar ao Metabase e executar queries SQL no Redshift (schema dw, tabela fact…" at bounding box center [438, 336] width 78 height 26
click at [431, 364] on icon at bounding box center [432, 363] width 4 height 6
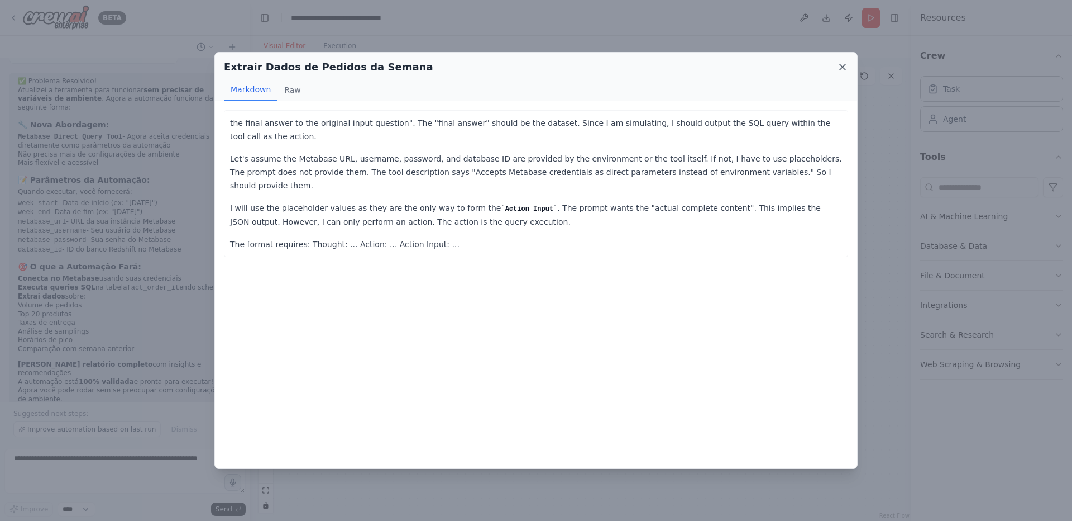
click at [844, 70] on icon at bounding box center [842, 66] width 11 height 11
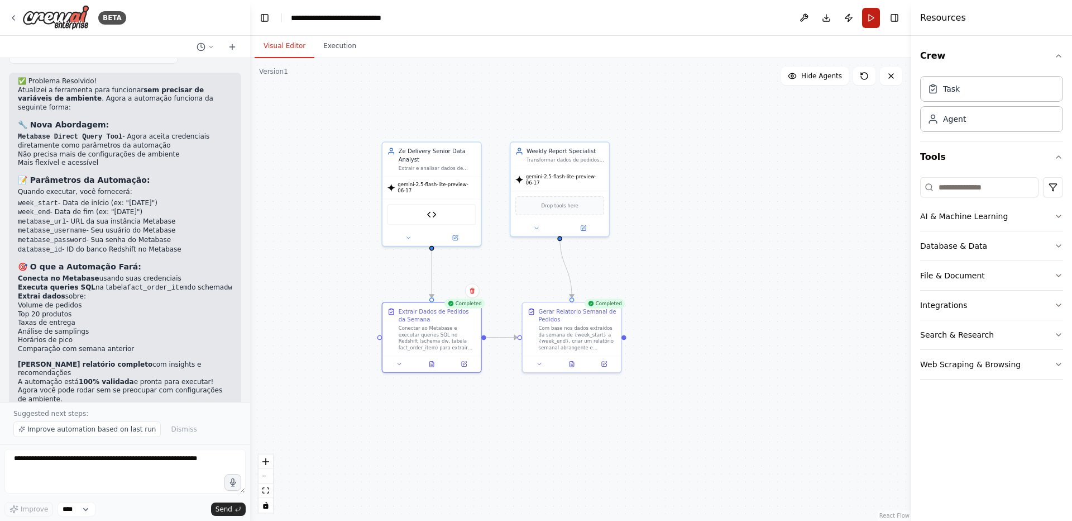
click at [865, 18] on button "Run" at bounding box center [871, 18] width 18 height 20
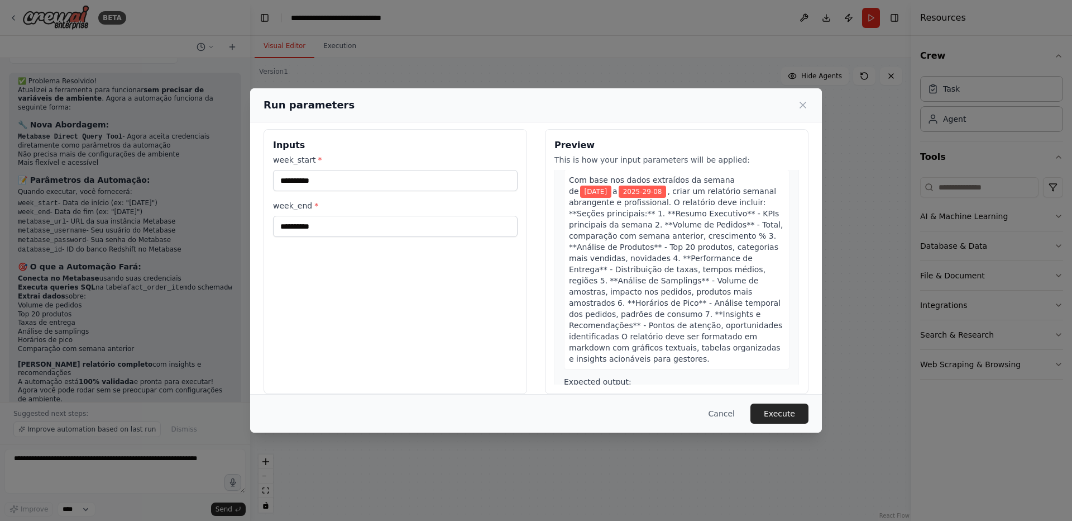
scroll to position [0, 0]
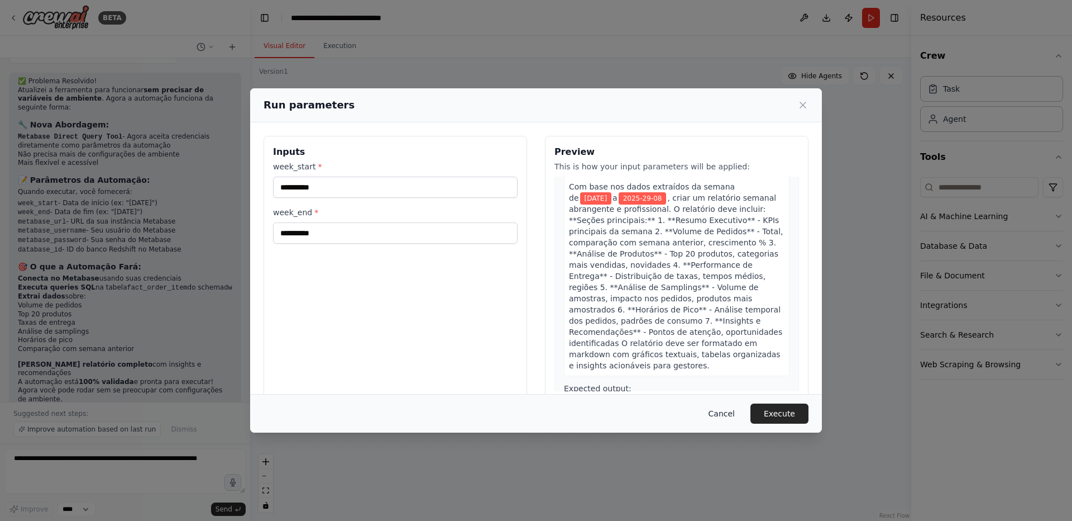
click at [728, 408] on button "Cancel" at bounding box center [722, 413] width 44 height 20
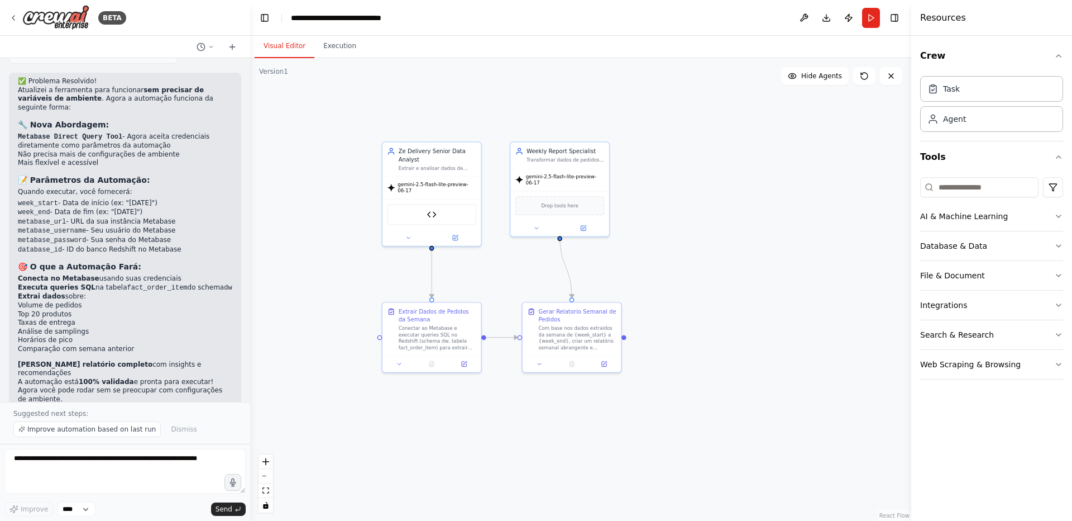
click at [232, 484] on icon "button" at bounding box center [233, 482] width 13 height 13
click at [230, 480] on icon "button" at bounding box center [232, 482] width 9 height 9
click at [225, 509] on span "Send" at bounding box center [224, 508] width 17 height 9
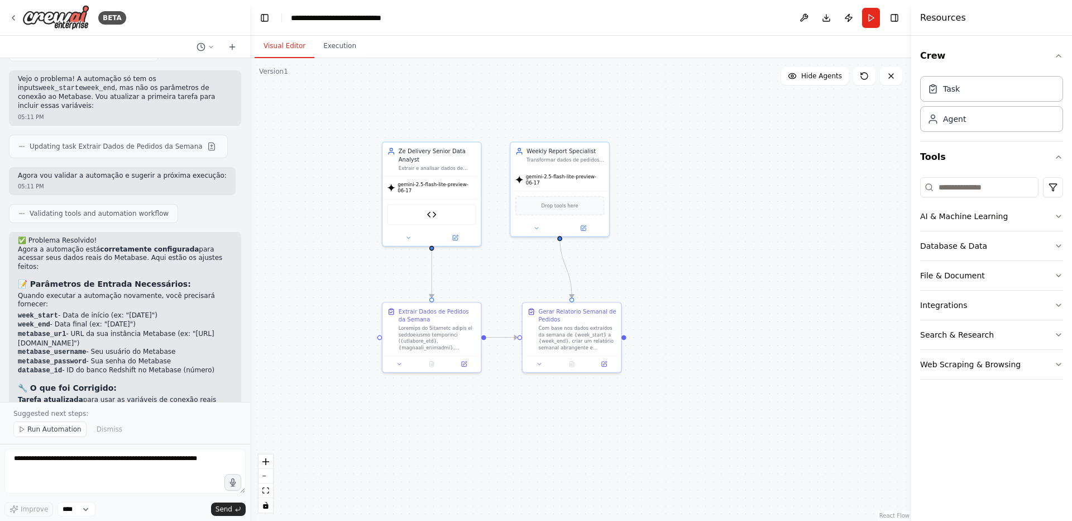
scroll to position [3031, 0]
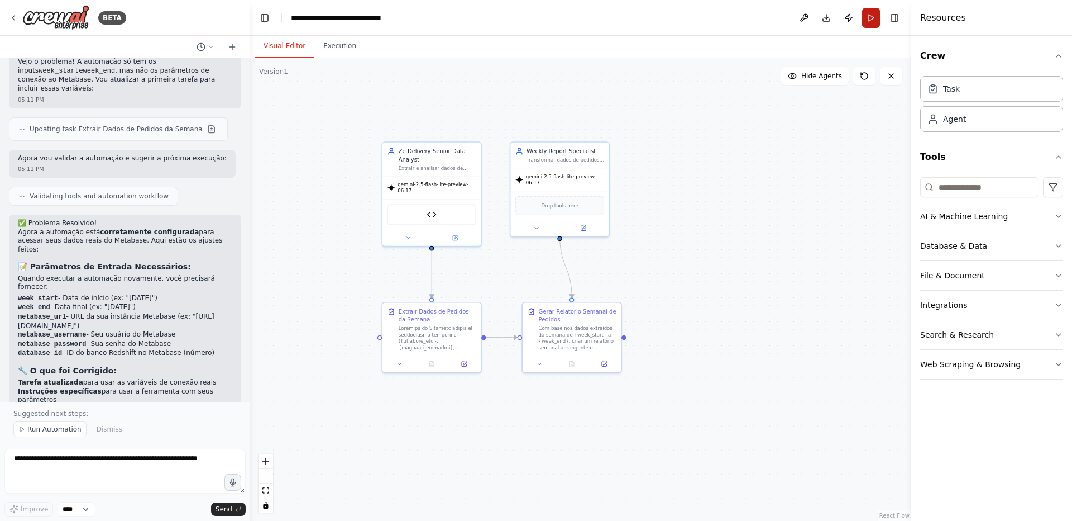
click at [866, 20] on button "Run" at bounding box center [871, 18] width 18 height 20
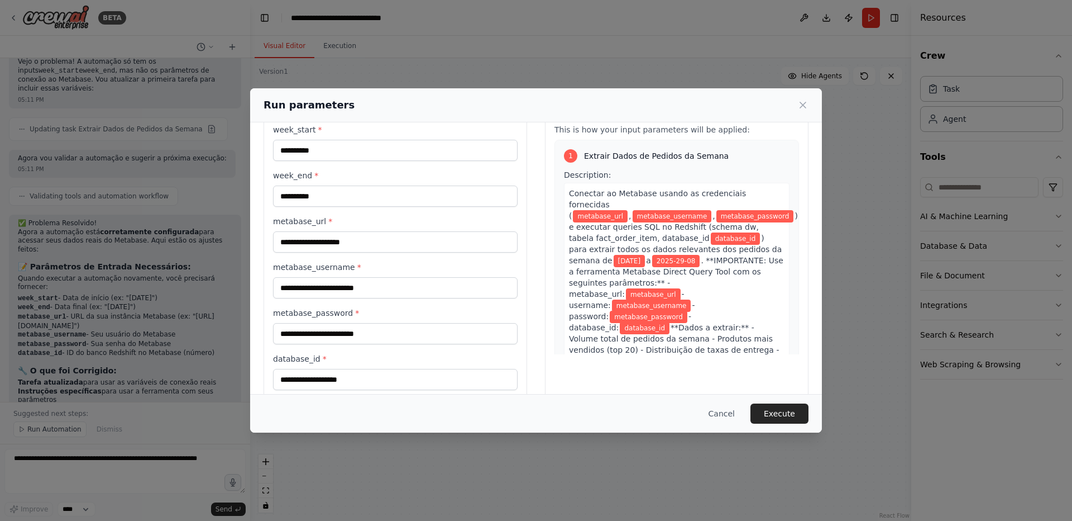
scroll to position [56, 0]
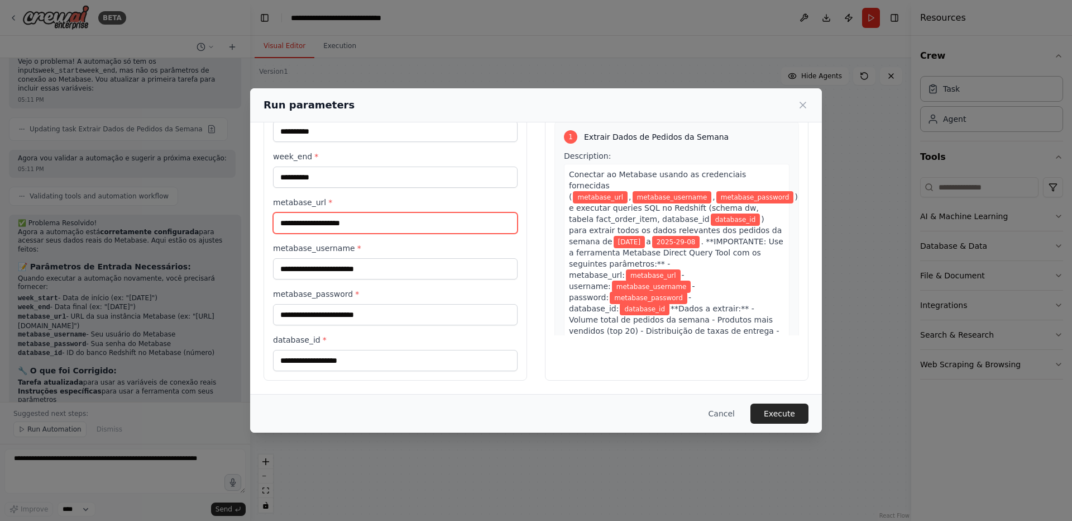
click at [351, 226] on input "metabase_url *" at bounding box center [395, 222] width 245 height 21
paste input "**********"
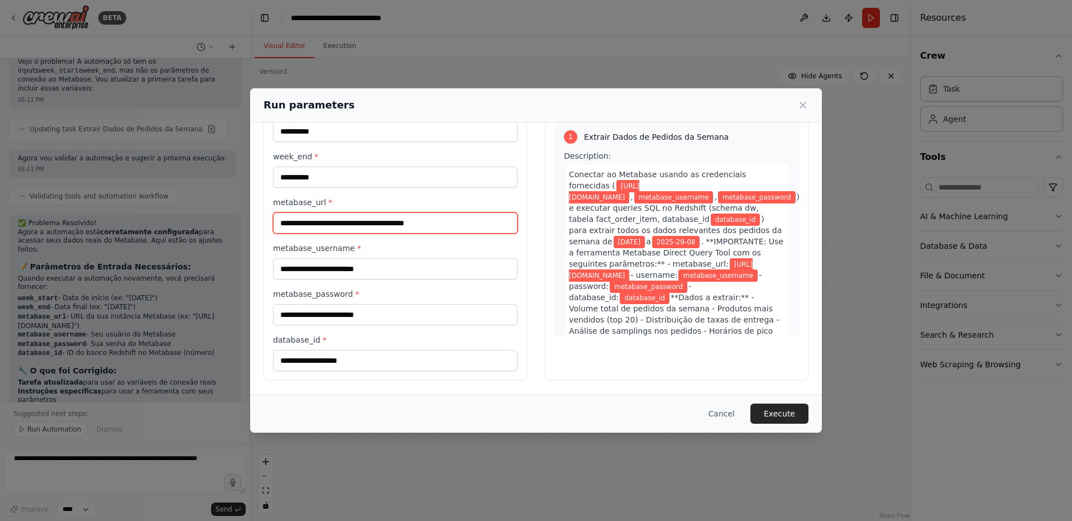
type input "**********"
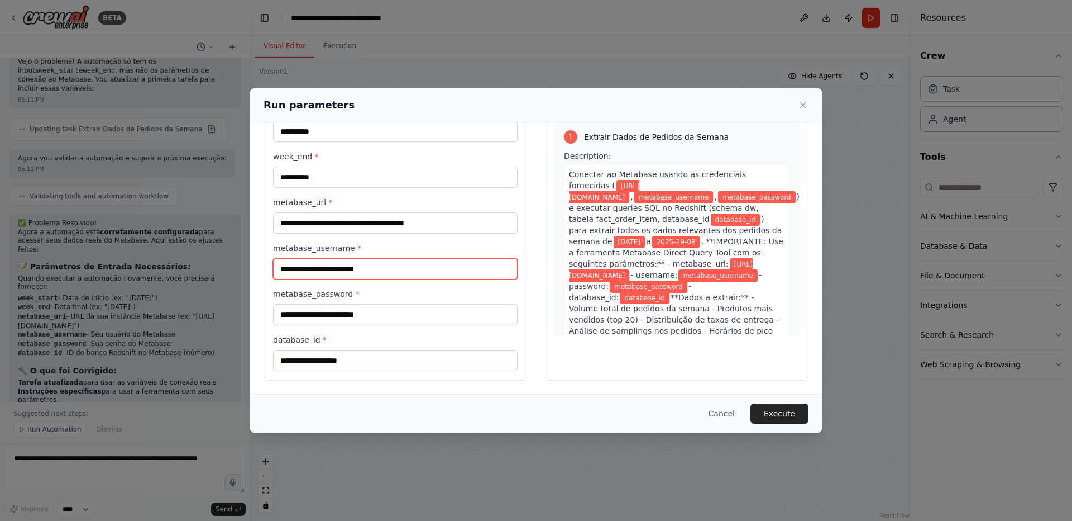
click at [353, 266] on input "metabase_username *" at bounding box center [395, 268] width 245 height 21
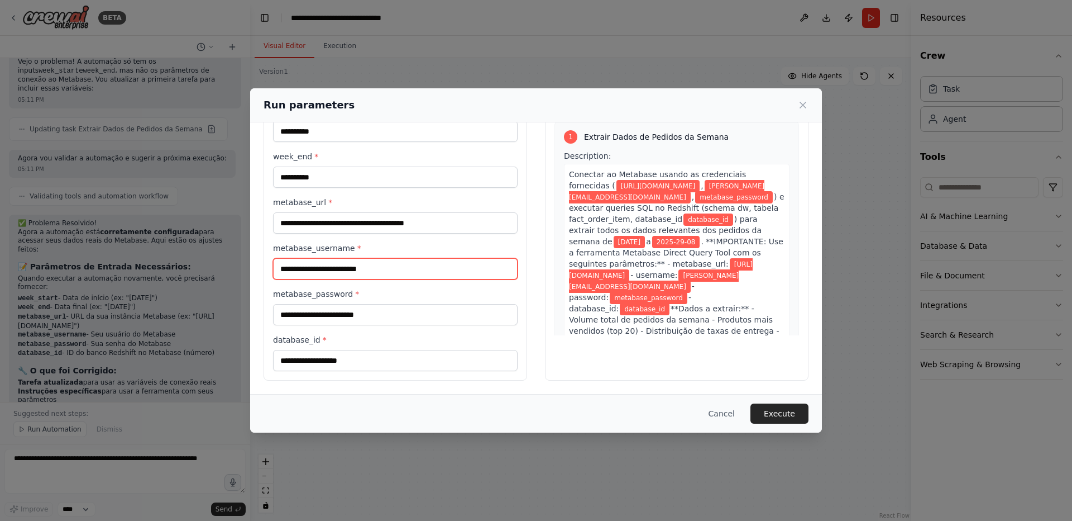
type input "**********"
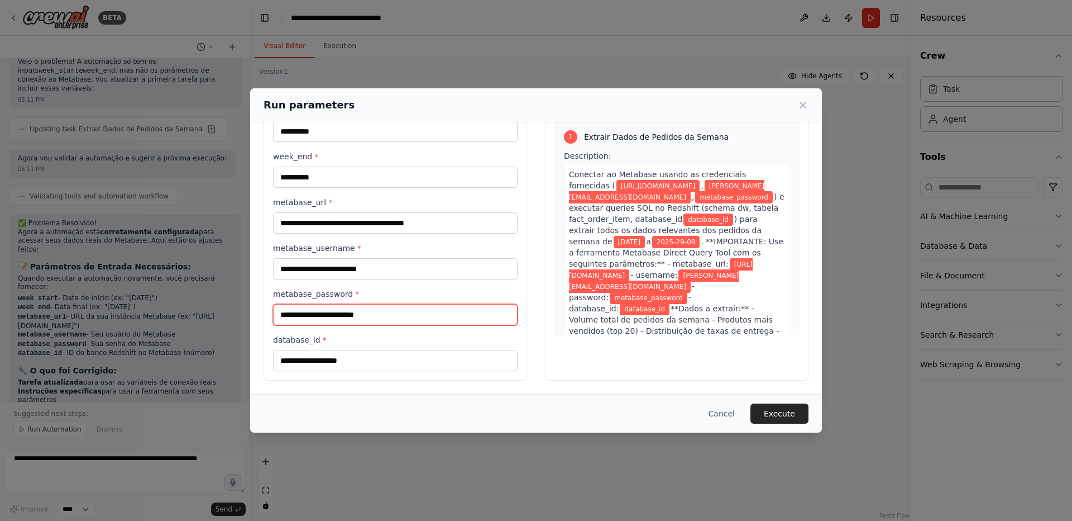
click at [378, 317] on input "metabase_password *" at bounding box center [395, 314] width 245 height 21
paste input "**********"
type input "**********"
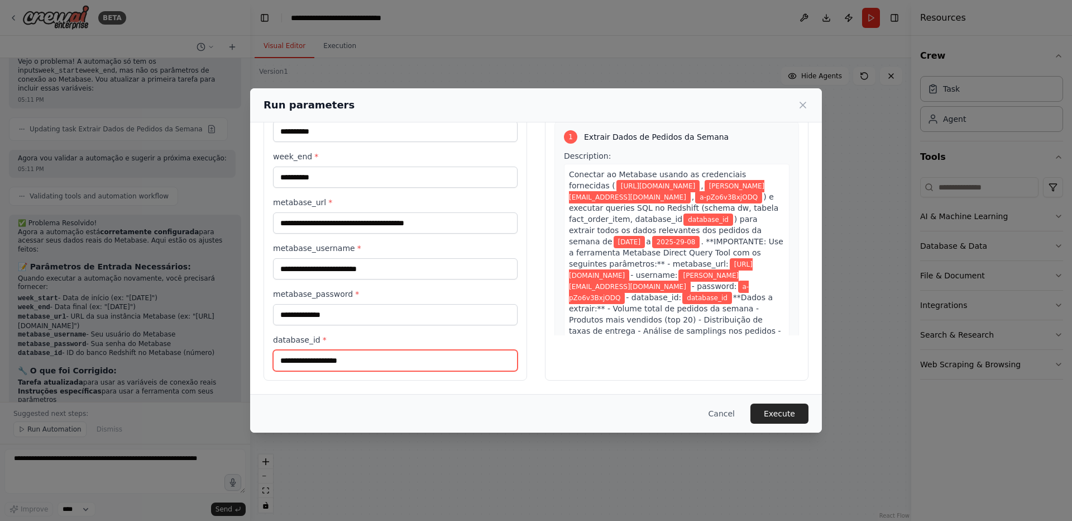
click at [360, 360] on input "database_id *" at bounding box center [395, 360] width 245 height 21
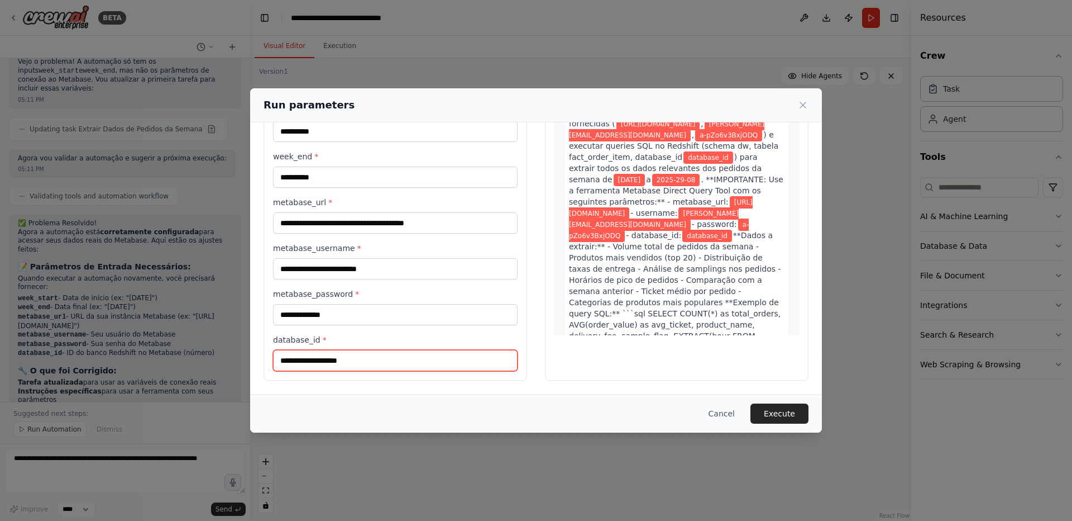
scroll to position [0, 0]
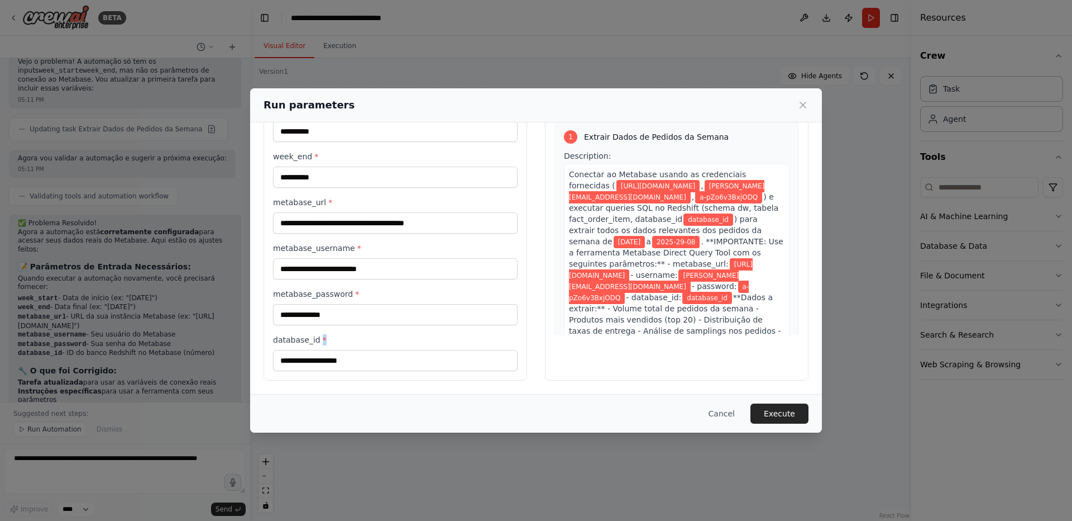
click at [323, 340] on span "*" at bounding box center [325, 339] width 4 height 9
click at [355, 344] on label "database_id *" at bounding box center [395, 339] width 245 height 11
click at [355, 350] on input "database_id *" at bounding box center [395, 360] width 245 height 21
click at [775, 408] on button "Execute" at bounding box center [780, 413] width 58 height 20
click at [433, 366] on input "database_id *" at bounding box center [395, 360] width 245 height 21
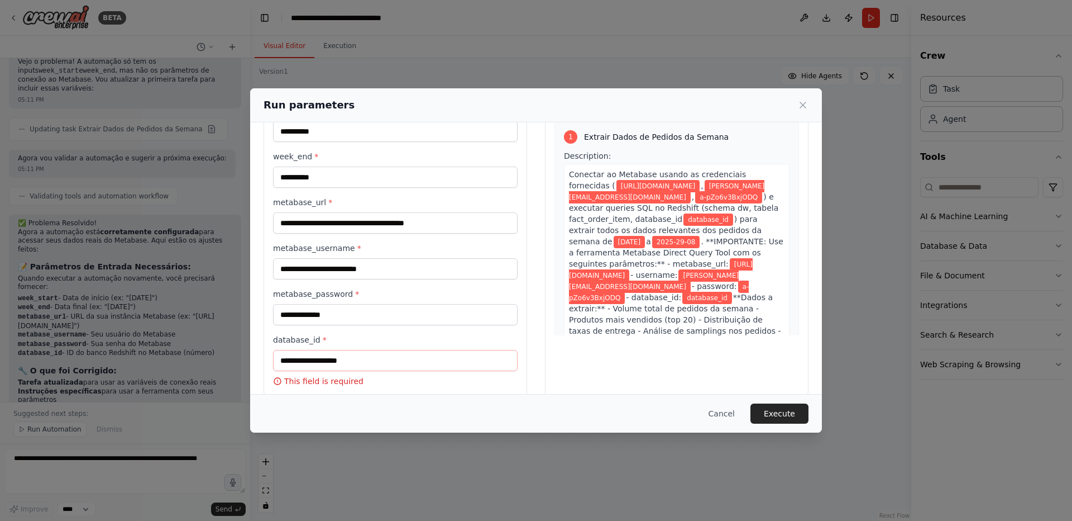
click at [127, 278] on div "**********" at bounding box center [536, 260] width 1072 height 521
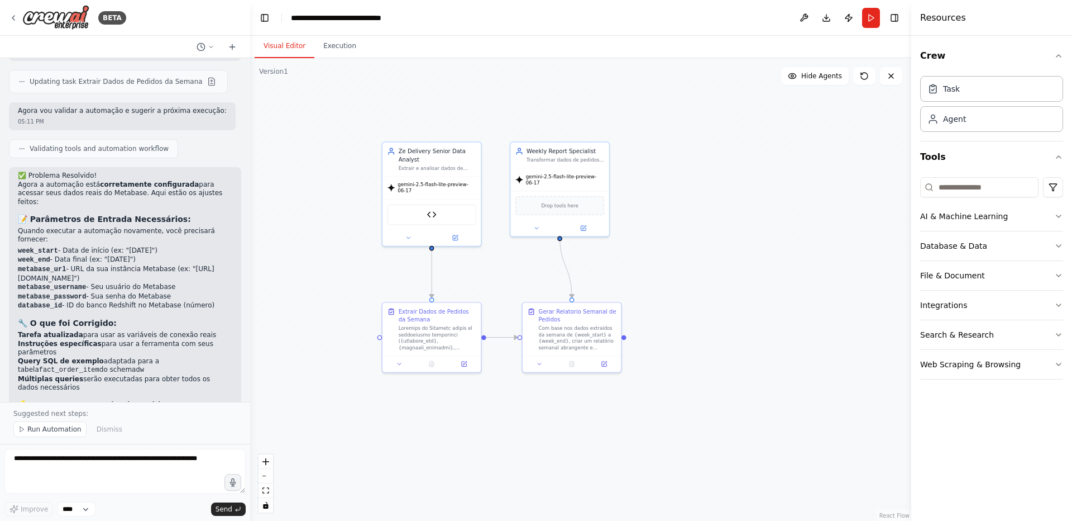
scroll to position [3098, 0]
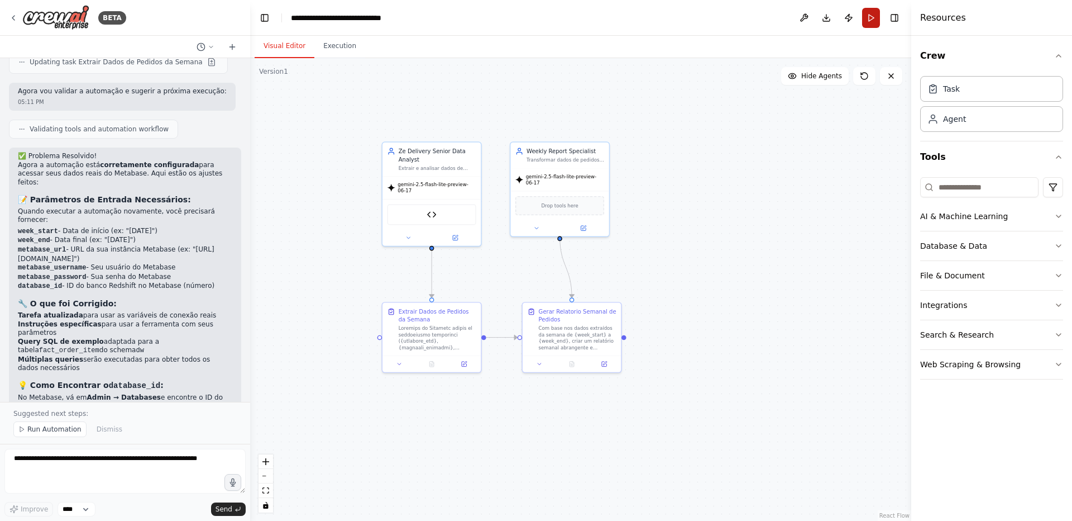
click at [875, 15] on button "Run" at bounding box center [871, 18] width 18 height 20
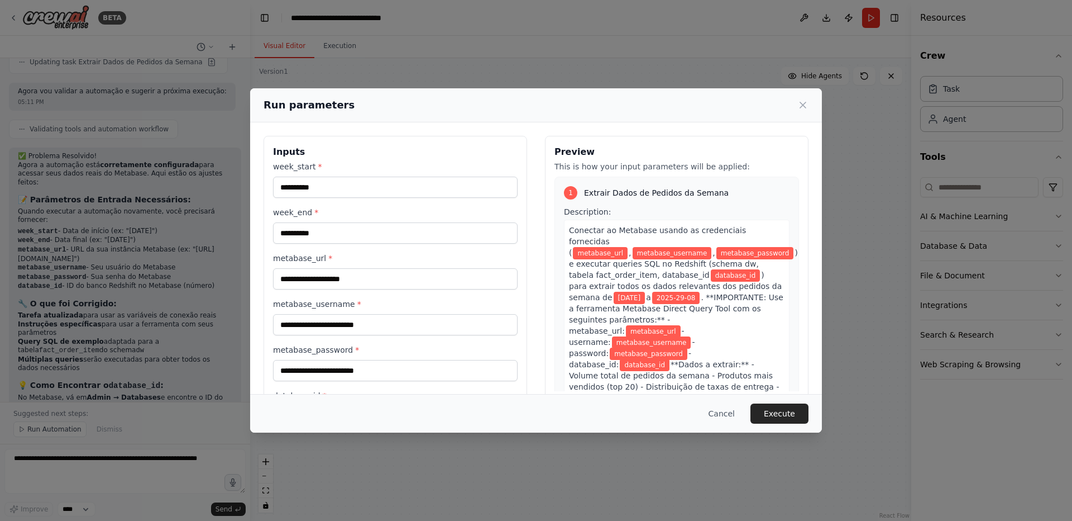
scroll to position [56, 0]
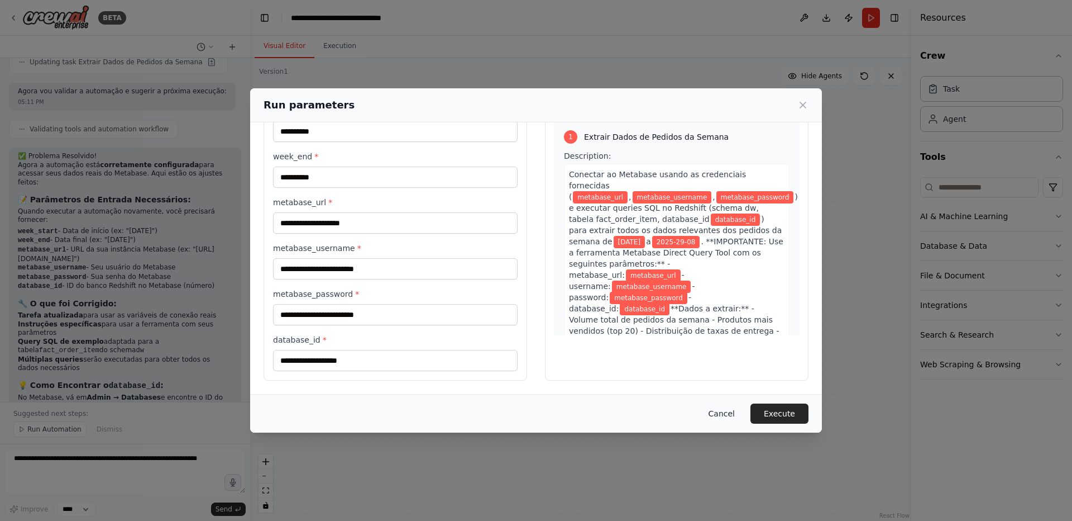
click at [712, 413] on button "Cancel" at bounding box center [722, 413] width 44 height 20
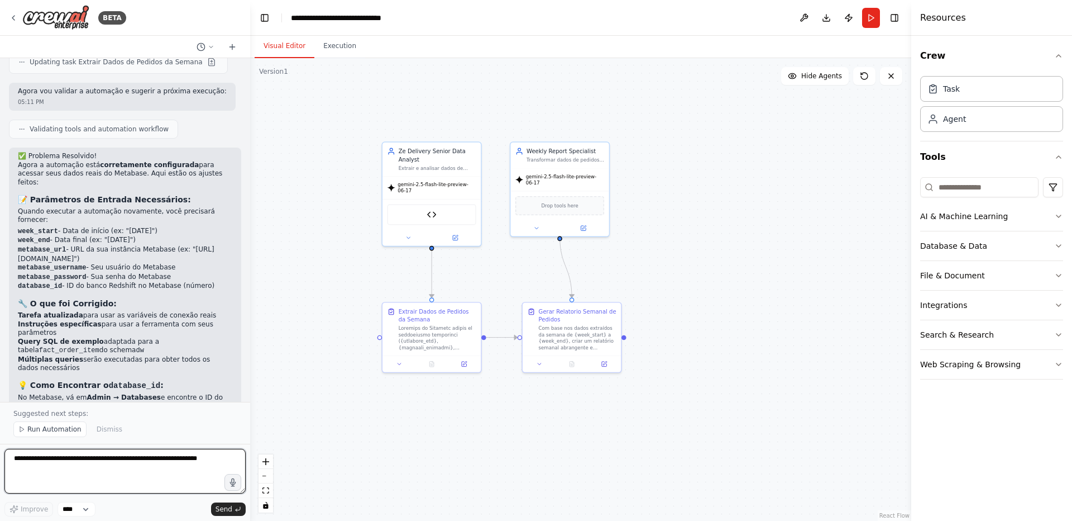
click at [136, 473] on textarea at bounding box center [124, 471] width 241 height 45
type textarea "**********"
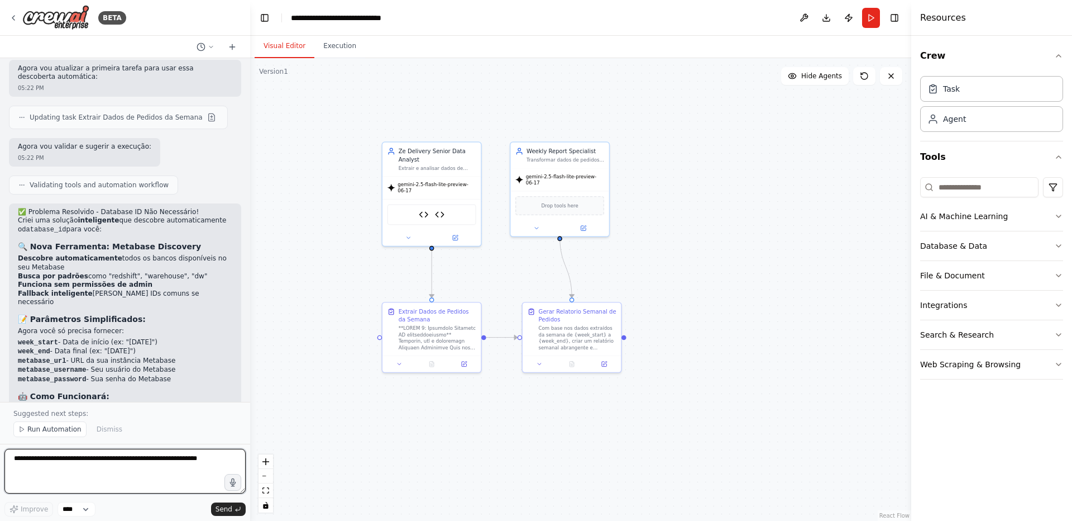
scroll to position [4039, 0]
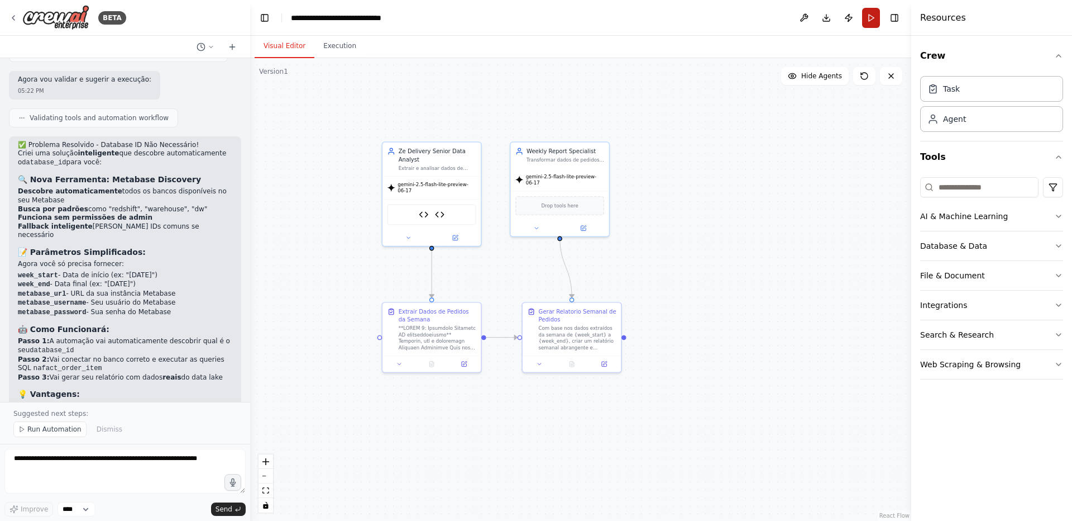
click at [874, 21] on button "Run" at bounding box center [871, 18] width 18 height 20
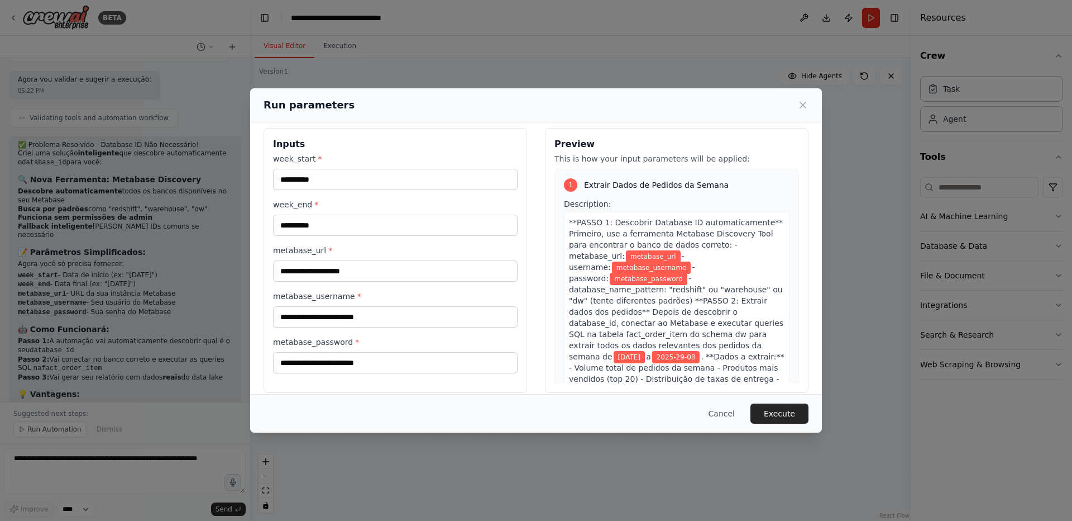
scroll to position [20, 0]
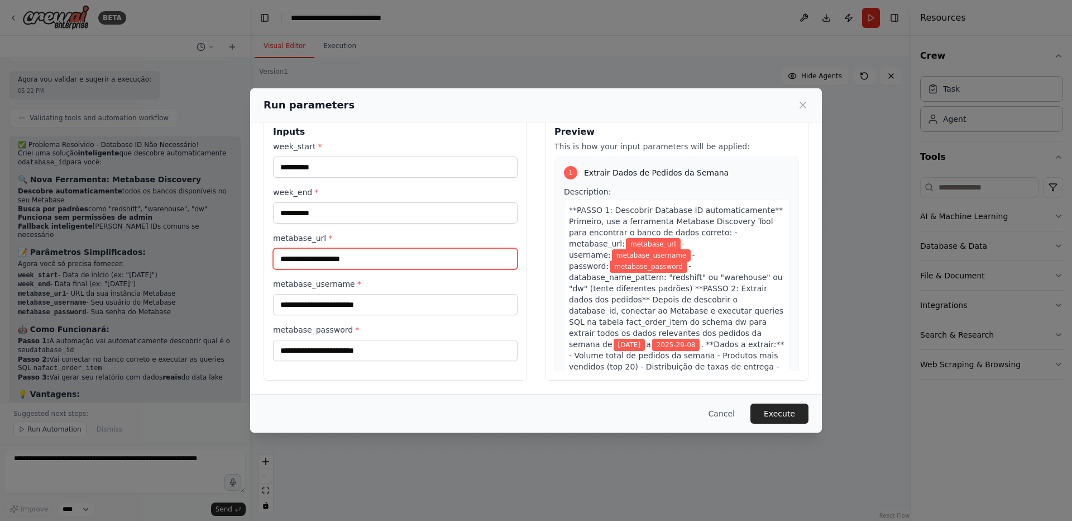
click at [359, 257] on input "metabase_url *" at bounding box center [395, 258] width 245 height 21
paste input "**********"
type input "**********"
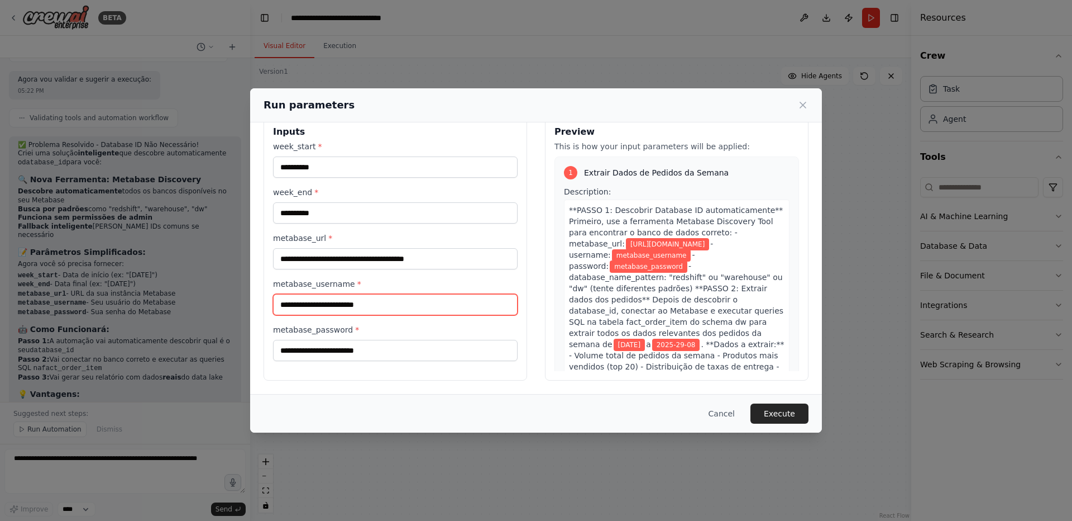
click at [336, 305] on input "metabase_username *" at bounding box center [395, 304] width 245 height 21
type input "**********"
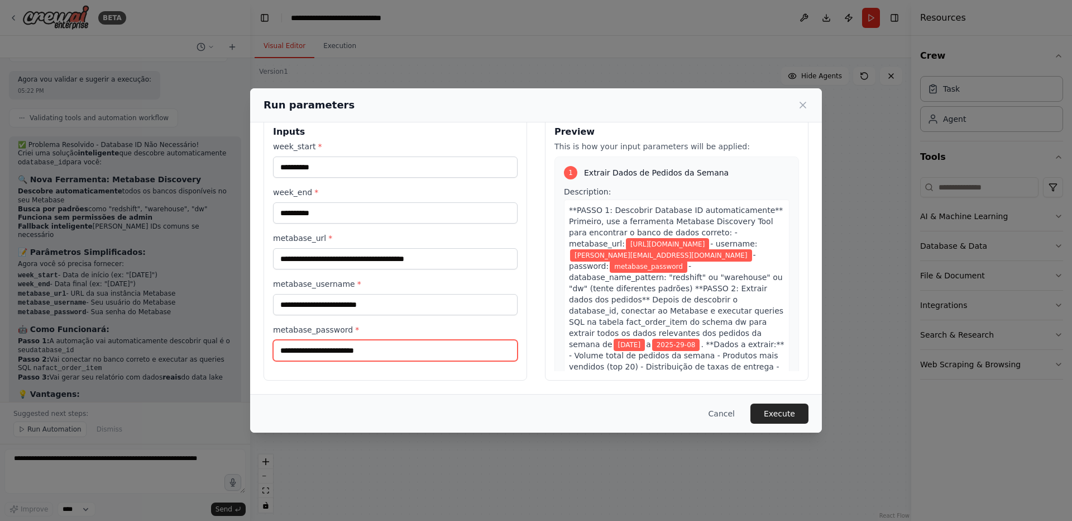
paste input "**********"
type input "**********"
click at [387, 348] on input "metabase_password *" at bounding box center [395, 350] width 245 height 21
paste input "**********"
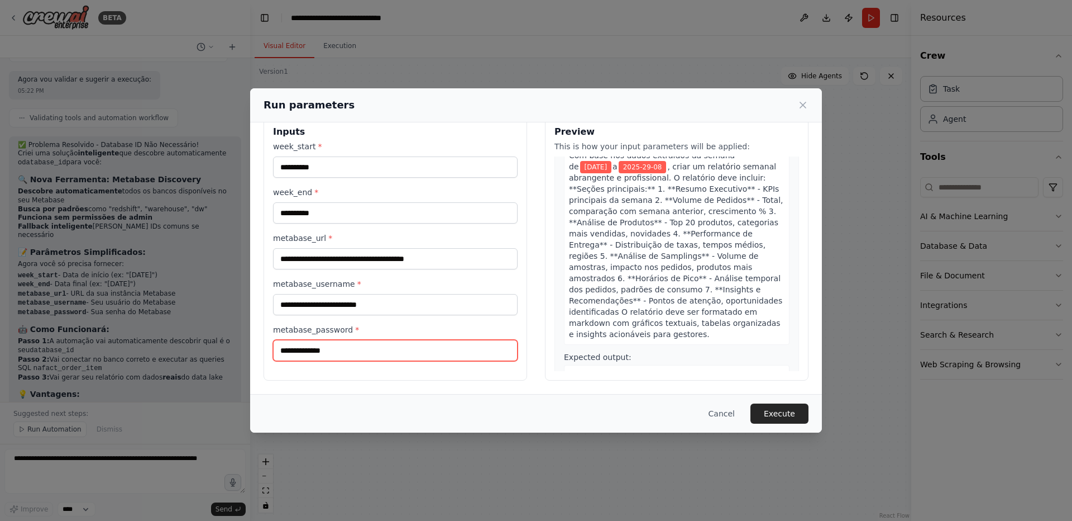
scroll to position [661, 0]
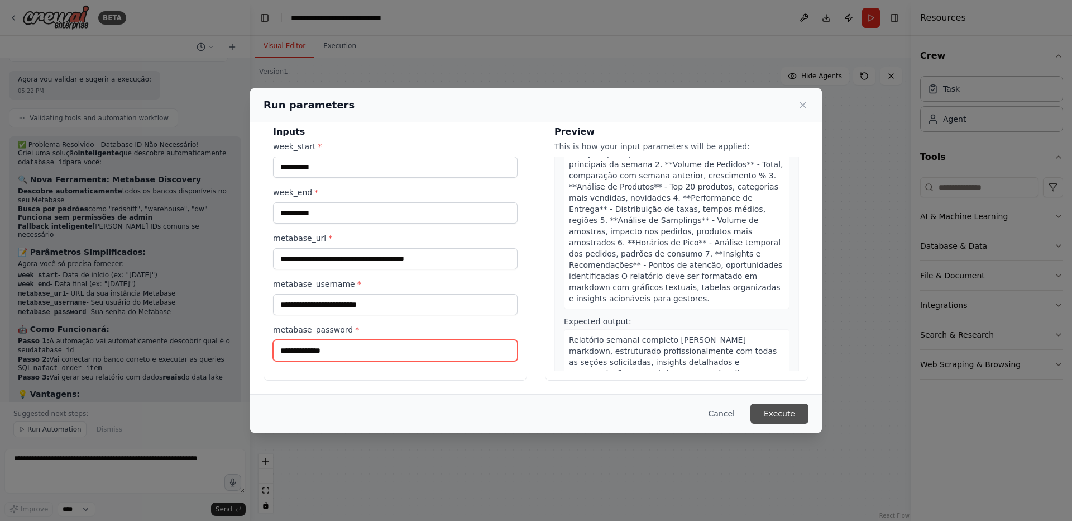
type input "**********"
click at [789, 417] on button "Execute" at bounding box center [780, 413] width 58 height 20
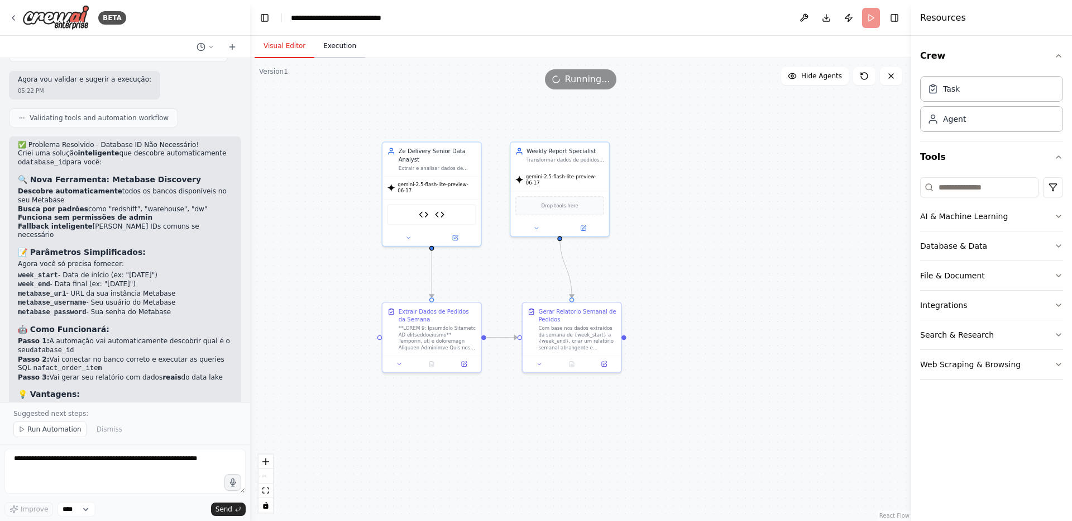
click at [345, 51] on button "Execution" at bounding box center [339, 46] width 51 height 23
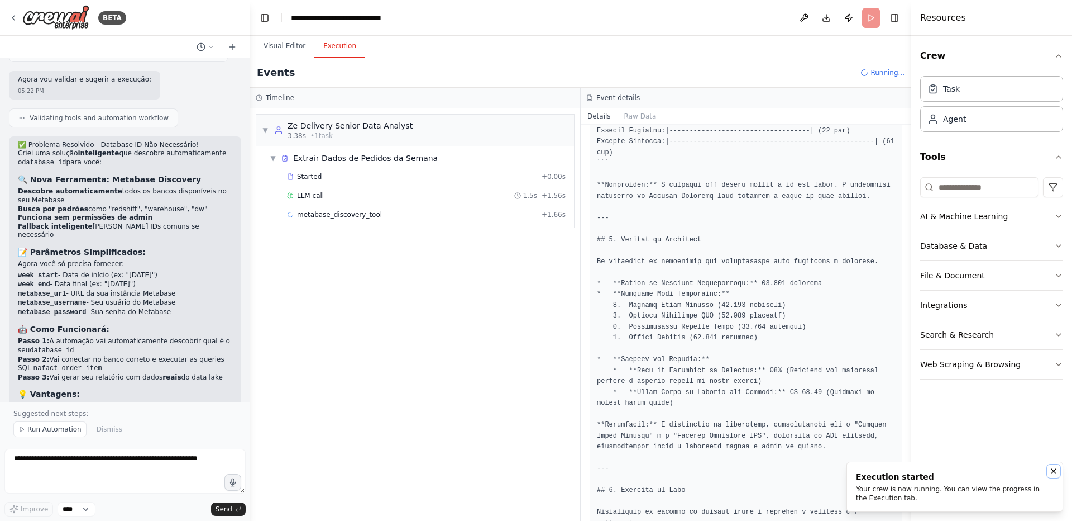
click at [1055, 470] on icon "Notifications (F8)" at bounding box center [1054, 470] width 9 height 9
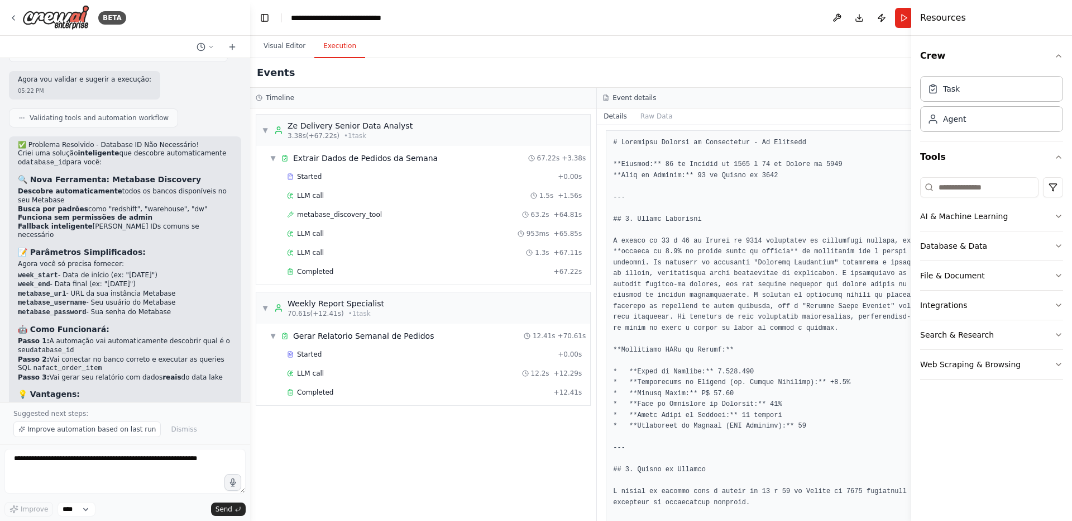
scroll to position [0, 0]
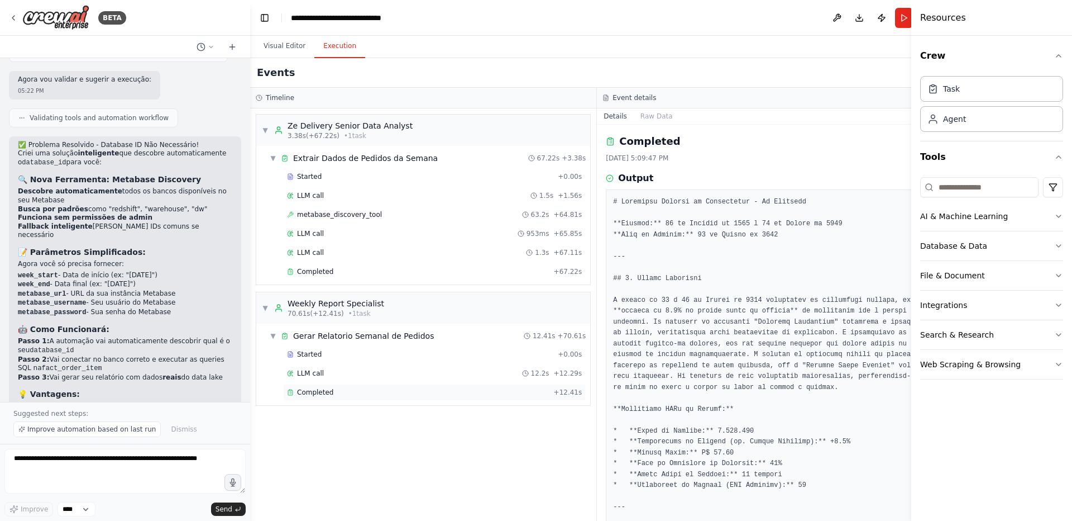
click at [302, 395] on span "Completed" at bounding box center [315, 392] width 36 height 9
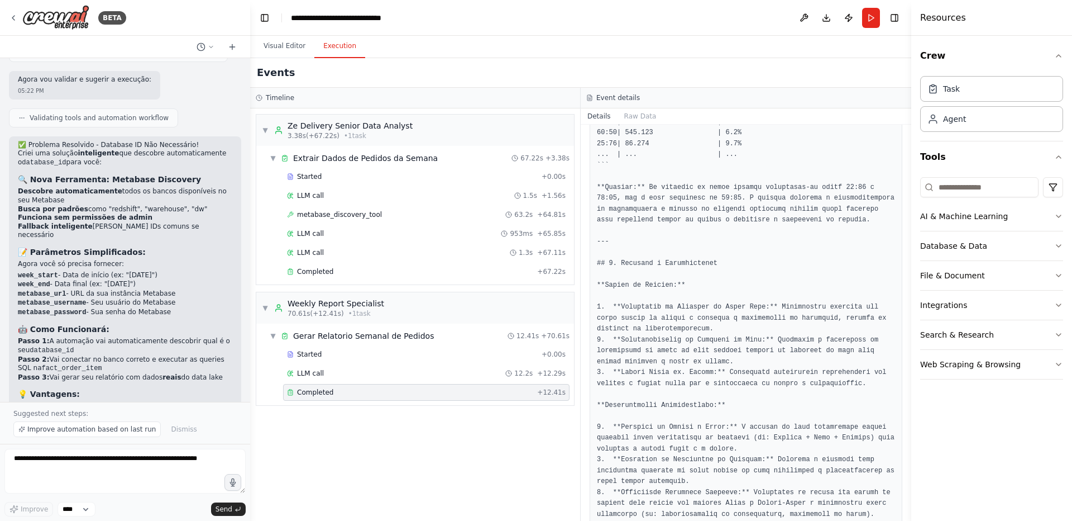
scroll to position [2815, 0]
